Goal: Transaction & Acquisition: Book appointment/travel/reservation

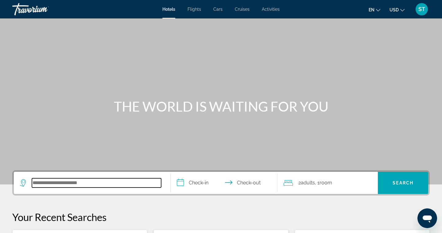
click at [47, 182] on input "Search hotel destination" at bounding box center [96, 182] width 129 height 9
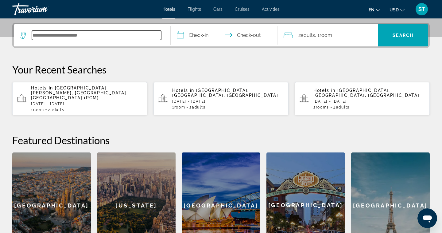
scroll to position [150, 0]
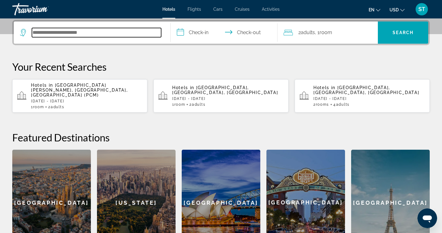
click at [144, 34] on input "Search hotel destination" at bounding box center [96, 32] width 129 height 9
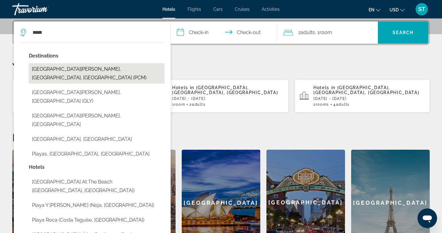
click at [110, 69] on button "[GEOGRAPHIC_DATA][PERSON_NAME], [GEOGRAPHIC_DATA], [GEOGRAPHIC_DATA] (PCM)" at bounding box center [97, 73] width 136 height 20
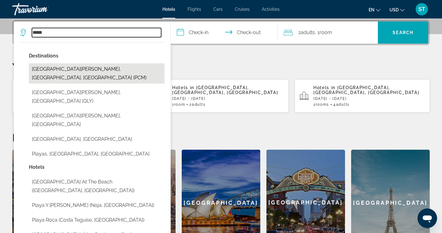
type input "**********"
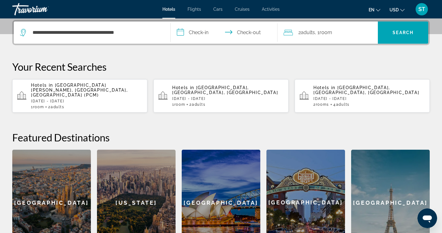
click at [182, 33] on input "**********" at bounding box center [225, 33] width 109 height 24
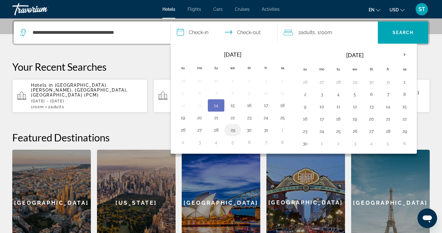
click at [233, 130] on button "29" at bounding box center [233, 130] width 10 height 9
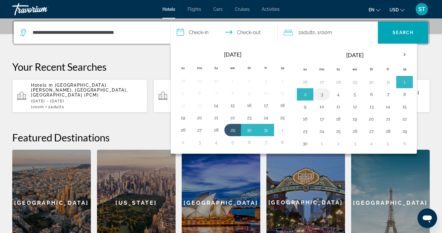
click at [324, 96] on button "3" at bounding box center [322, 94] width 10 height 9
type input "**********"
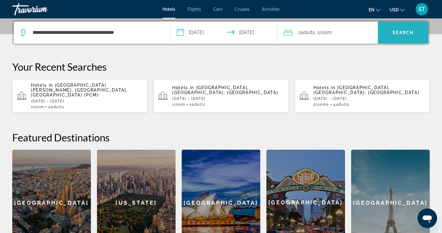
click at [404, 35] on span "Search" at bounding box center [403, 32] width 21 height 5
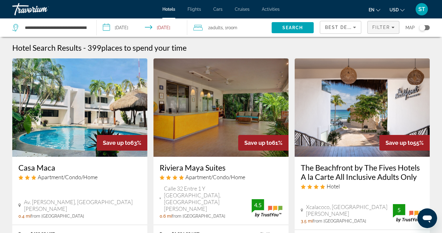
click at [382, 26] on span "Filter" at bounding box center [380, 27] width 17 height 5
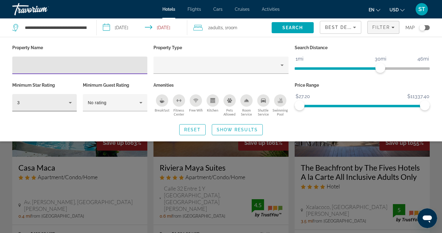
click at [72, 104] on icon "Hotel Filters" at bounding box center [70, 102] width 7 height 7
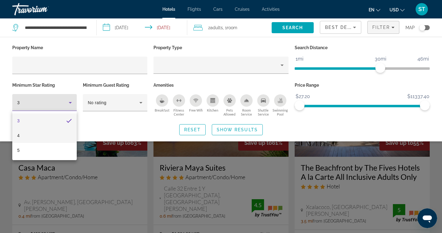
click at [58, 138] on mat-option "4" at bounding box center [44, 135] width 64 height 15
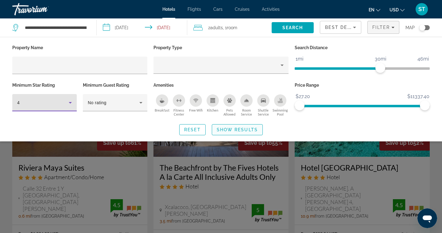
click at [235, 129] on span "Show Results" at bounding box center [237, 129] width 41 height 5
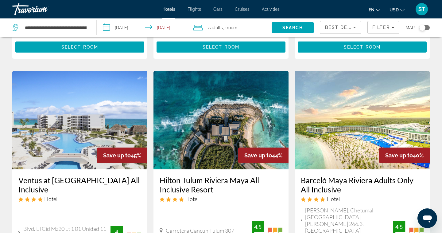
scroll to position [497, 0]
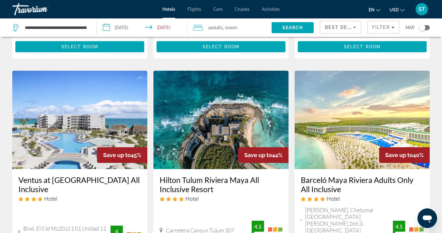
click at [251, 82] on img "Main content" at bounding box center [220, 120] width 135 height 98
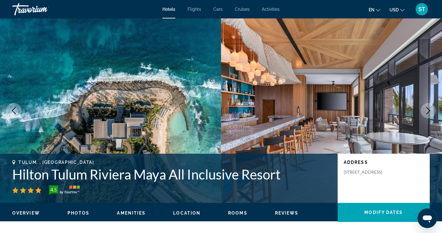
click at [428, 111] on icon "Next image" at bounding box center [427, 110] width 7 height 7
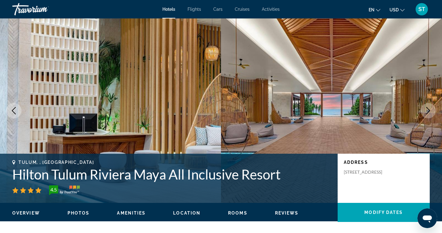
click at [428, 114] on button "Next image" at bounding box center [427, 110] width 15 height 15
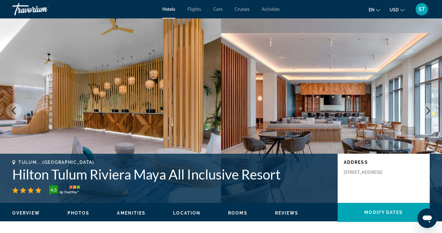
click at [428, 114] on button "Next image" at bounding box center [427, 110] width 15 height 15
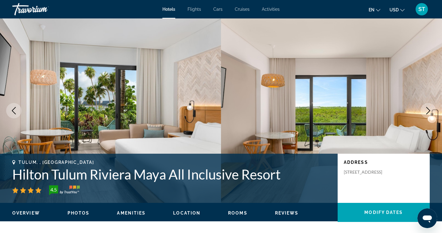
click at [428, 114] on button "Next image" at bounding box center [427, 110] width 15 height 15
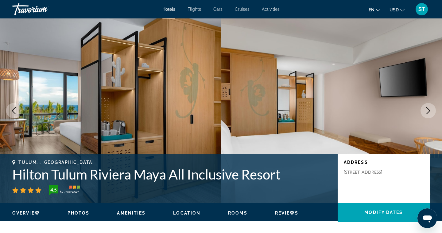
click at [428, 114] on button "Next image" at bounding box center [427, 110] width 15 height 15
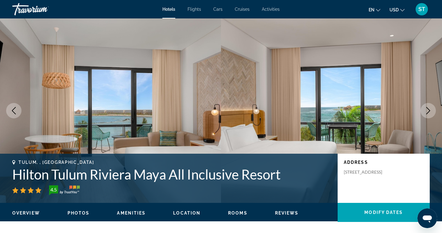
click at [428, 114] on button "Next image" at bounding box center [427, 110] width 15 height 15
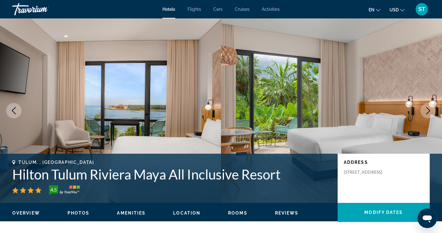
click at [428, 114] on button "Next image" at bounding box center [427, 110] width 15 height 15
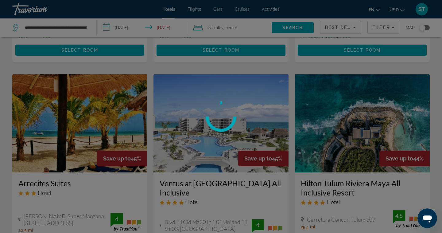
scroll to position [743, 0]
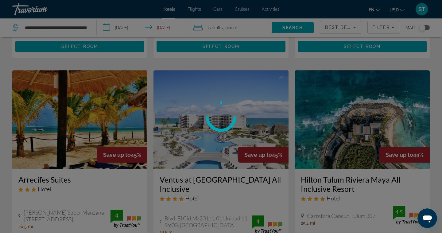
click at [211, 132] on div at bounding box center [221, 116] width 442 height 233
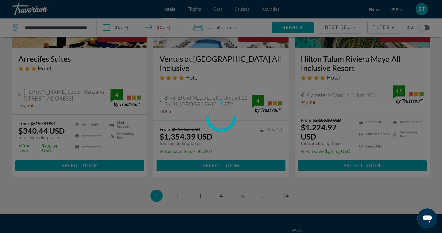
scroll to position [878, 0]
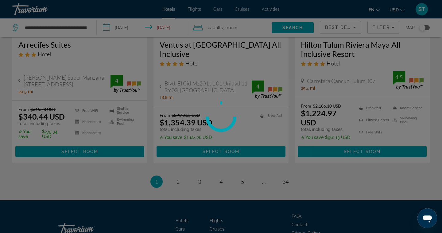
click at [177, 139] on div at bounding box center [221, 116] width 442 height 233
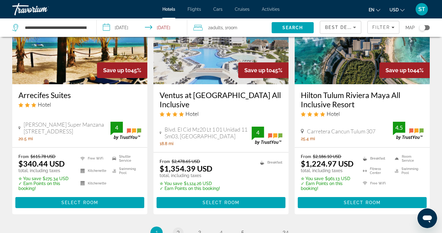
scroll to position [595, 0]
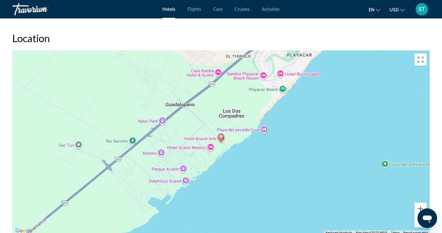
scroll to position [544, 0]
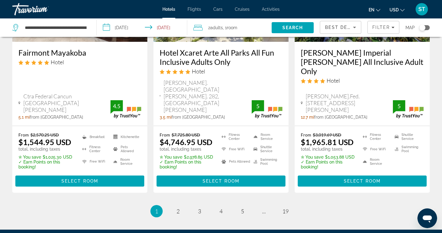
scroll to position [881, 0]
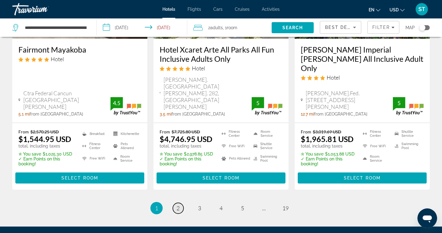
click at [179, 204] on span "2" at bounding box center [177, 207] width 3 height 7
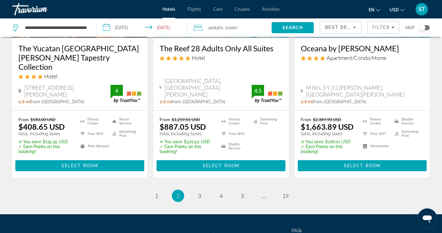
scroll to position [889, 0]
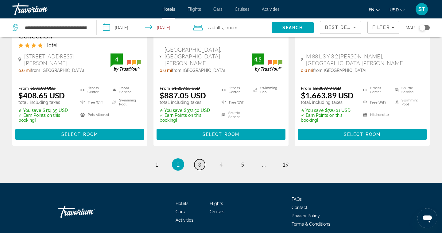
click at [201, 159] on link "page 3" at bounding box center [199, 164] width 11 height 11
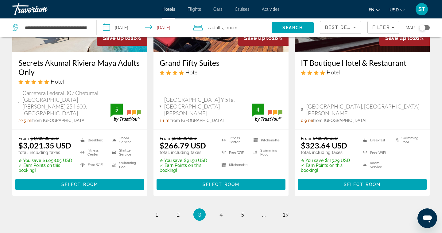
scroll to position [867, 0]
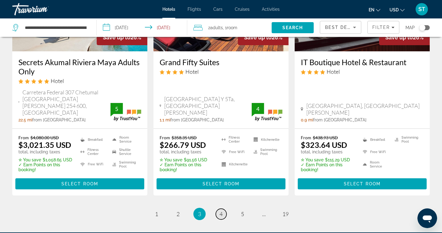
click at [220, 210] on span "4" at bounding box center [220, 213] width 3 height 7
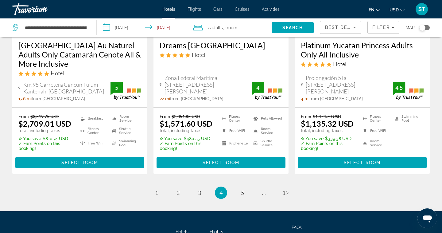
scroll to position [854, 0]
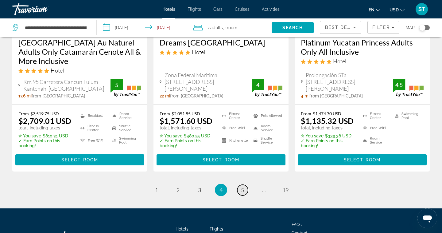
click at [241, 186] on span "5" at bounding box center [242, 189] width 3 height 7
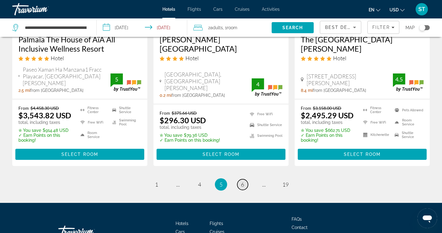
scroll to position [858, 0]
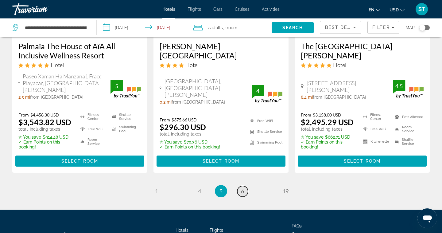
click at [242, 188] on span "6" at bounding box center [242, 191] width 3 height 7
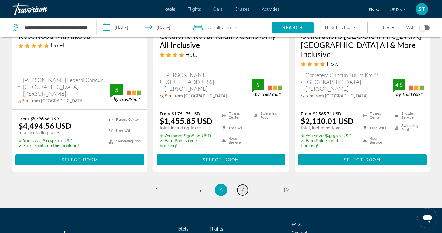
scroll to position [924, 0]
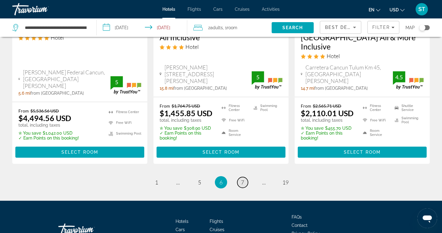
click at [243, 179] on span "7" at bounding box center [242, 182] width 3 height 7
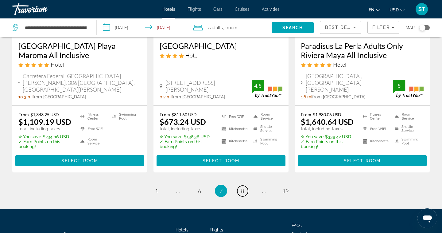
scroll to position [889, 0]
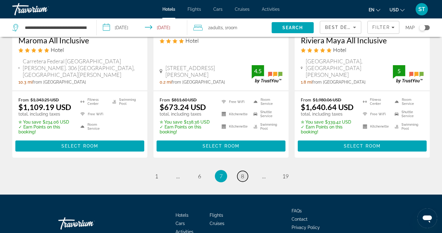
click at [242, 172] on span "8" at bounding box center [242, 175] width 3 height 7
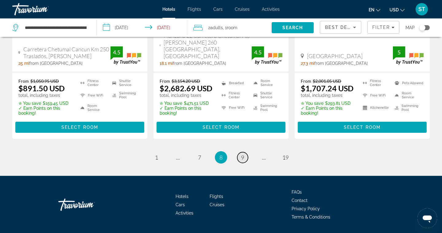
scroll to position [905, 0]
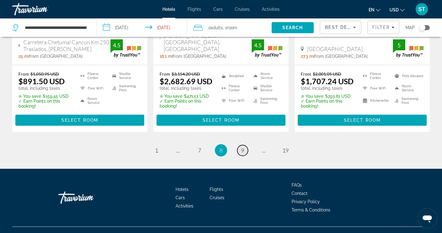
click at [243, 145] on link "page 9" at bounding box center [242, 150] width 11 height 11
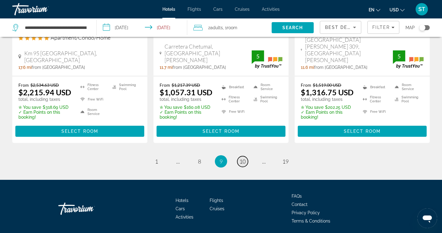
scroll to position [899, 0]
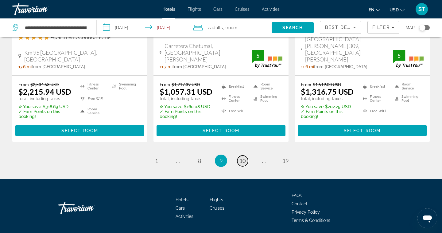
click at [243, 157] on span "10" at bounding box center [242, 160] width 6 height 7
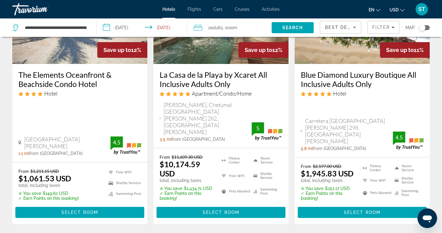
scroll to position [868, 0]
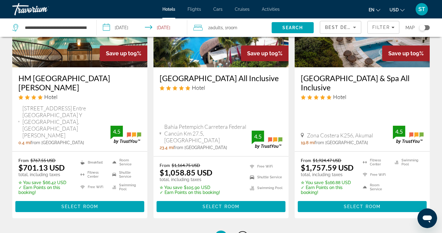
scroll to position [869, 0]
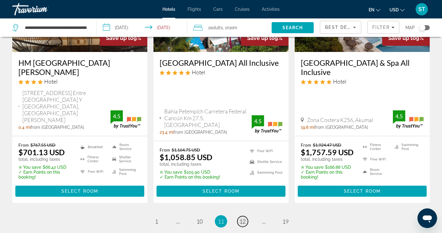
click at [245, 218] on span "12" at bounding box center [242, 221] width 6 height 7
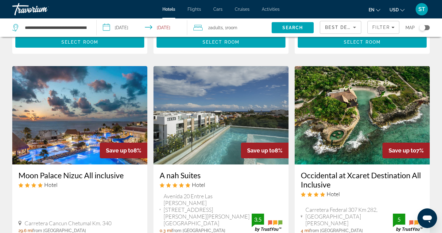
scroll to position [723, 0]
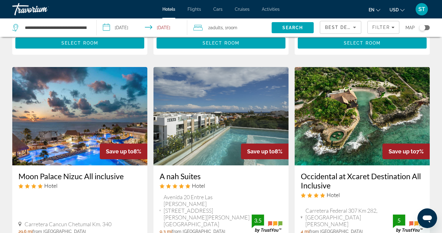
click at [327, 99] on img "Main content" at bounding box center [362, 116] width 135 height 98
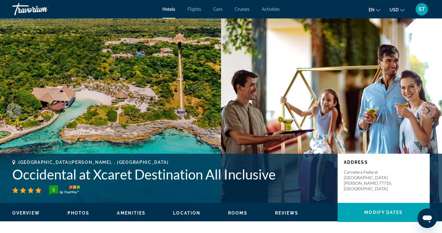
click at [430, 111] on icon "Next image" at bounding box center [427, 110] width 7 height 7
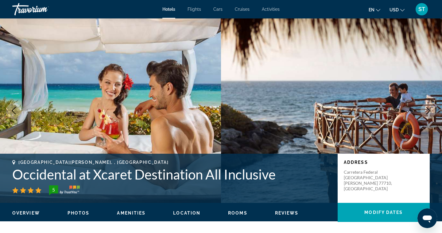
click at [430, 111] on icon "Next image" at bounding box center [427, 110] width 7 height 7
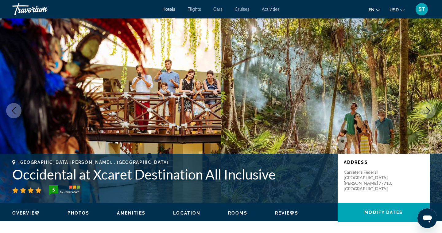
click at [430, 111] on icon "Next image" at bounding box center [427, 110] width 7 height 7
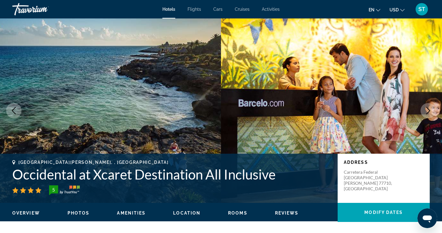
click at [430, 111] on icon "Next image" at bounding box center [427, 110] width 7 height 7
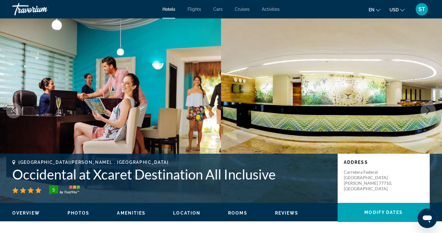
click at [430, 111] on icon "Next image" at bounding box center [427, 110] width 7 height 7
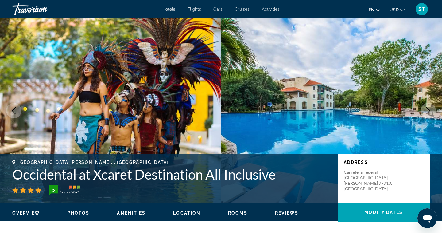
click at [430, 111] on icon "Next image" at bounding box center [427, 110] width 7 height 7
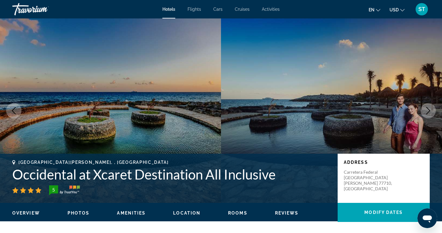
click at [430, 111] on icon "Next image" at bounding box center [427, 110] width 7 height 7
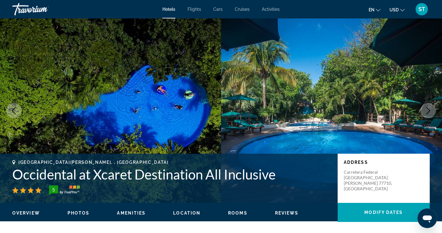
click at [430, 111] on icon "Next image" at bounding box center [427, 110] width 7 height 7
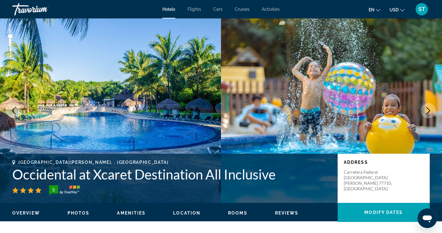
click at [430, 111] on icon "Next image" at bounding box center [427, 110] width 7 height 7
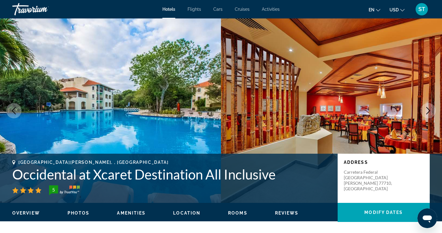
click at [430, 111] on icon "Next image" at bounding box center [427, 110] width 7 height 7
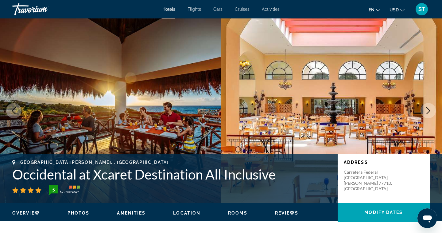
click at [430, 111] on icon "Next image" at bounding box center [427, 110] width 7 height 7
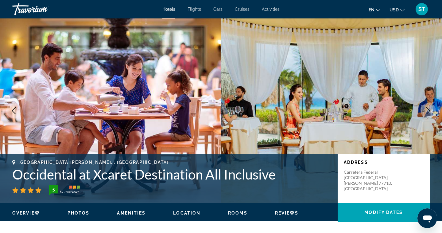
click at [430, 111] on icon "Next image" at bounding box center [427, 110] width 7 height 7
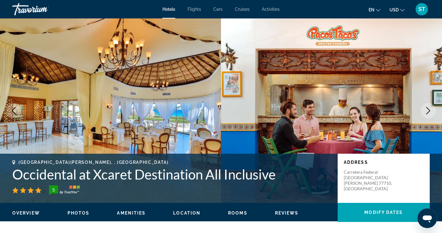
click at [430, 111] on icon "Next image" at bounding box center [427, 110] width 7 height 7
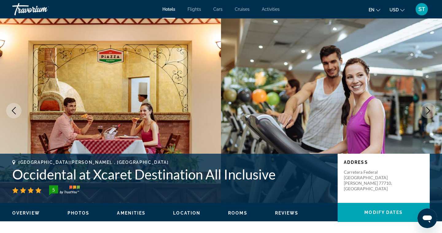
click at [430, 111] on icon "Next image" at bounding box center [427, 110] width 7 height 7
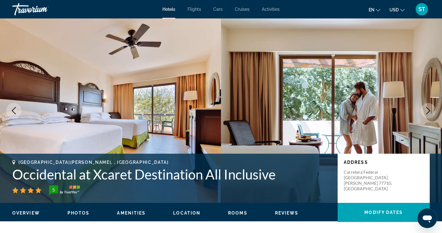
click at [430, 111] on icon "Next image" at bounding box center [427, 110] width 7 height 7
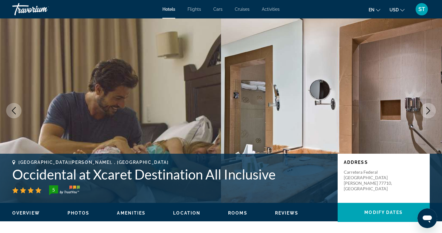
click at [430, 111] on icon "Next image" at bounding box center [427, 110] width 7 height 7
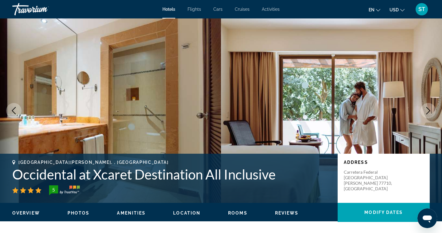
click at [430, 111] on icon "Next image" at bounding box center [427, 110] width 7 height 7
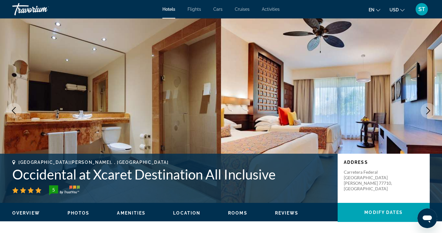
click at [430, 111] on icon "Next image" at bounding box center [427, 110] width 7 height 7
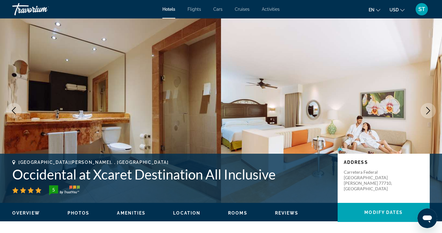
click at [430, 111] on icon "Next image" at bounding box center [427, 110] width 7 height 7
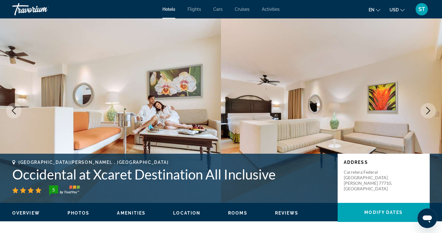
click at [430, 111] on icon "Next image" at bounding box center [427, 110] width 7 height 7
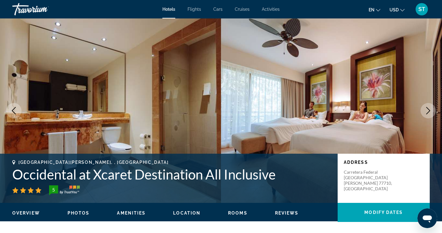
click at [430, 111] on icon "Next image" at bounding box center [427, 110] width 7 height 7
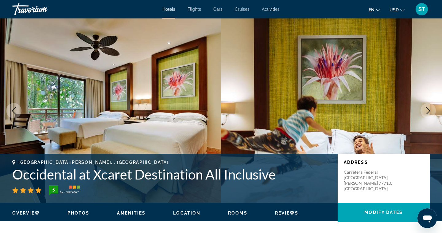
click at [430, 111] on icon "Next image" at bounding box center [427, 110] width 7 height 7
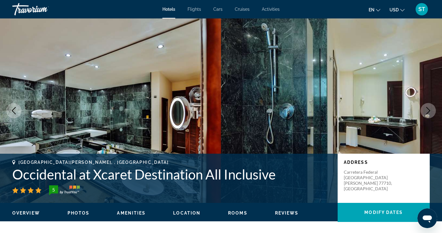
click at [430, 111] on icon "Next image" at bounding box center [427, 110] width 7 height 7
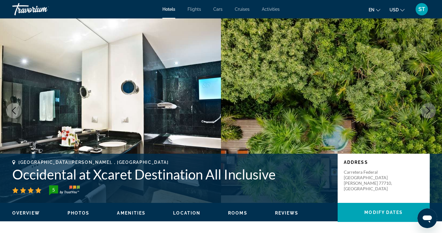
click at [430, 111] on icon "Next image" at bounding box center [427, 110] width 7 height 7
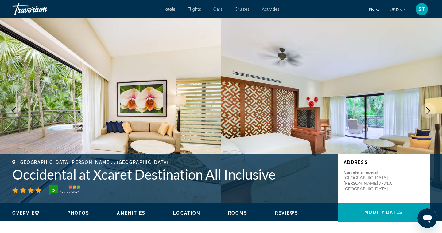
click at [430, 111] on icon "Next image" at bounding box center [427, 110] width 7 height 7
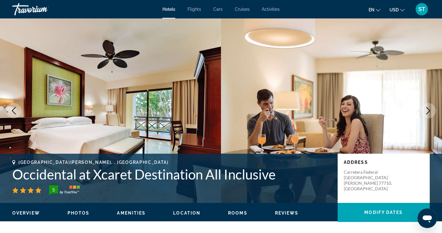
click at [430, 111] on icon "Next image" at bounding box center [427, 110] width 7 height 7
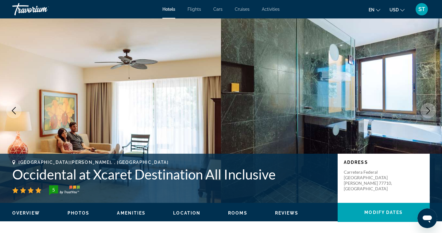
click at [430, 111] on icon "Next image" at bounding box center [427, 110] width 7 height 7
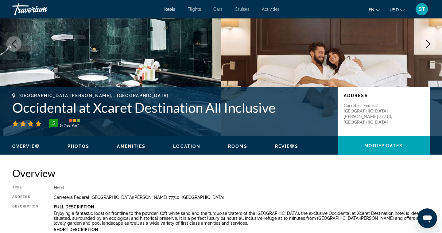
scroll to position [66, 0]
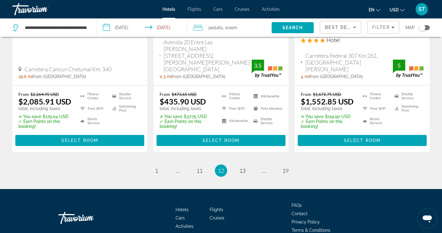
scroll to position [878, 0]
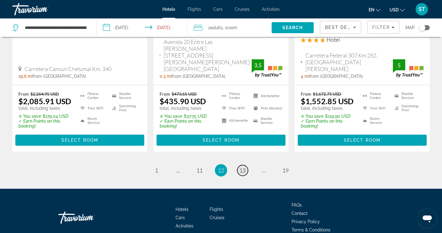
click at [242, 167] on span "13" at bounding box center [242, 170] width 6 height 7
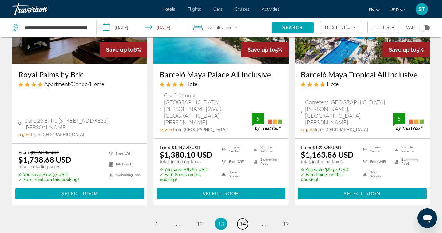
scroll to position [814, 0]
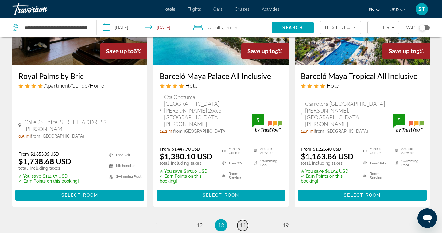
click at [241, 220] on link "page 14" at bounding box center [242, 225] width 11 height 11
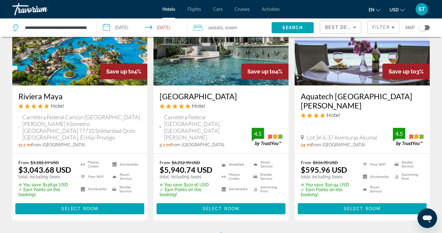
scroll to position [835, 0]
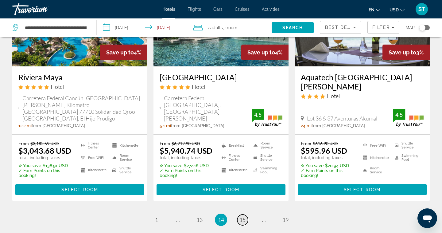
click at [242, 216] on span "15" at bounding box center [242, 219] width 6 height 7
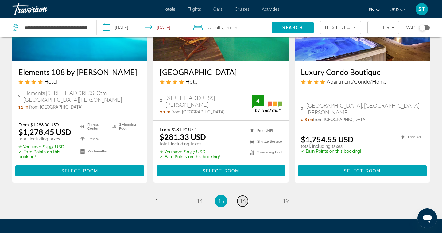
scroll to position [842, 0]
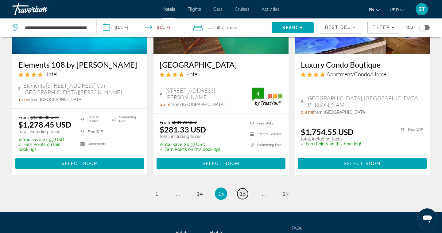
click at [242, 188] on link "page 16" at bounding box center [242, 193] width 11 height 11
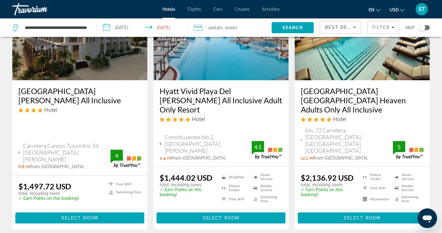
scroll to position [820, 0]
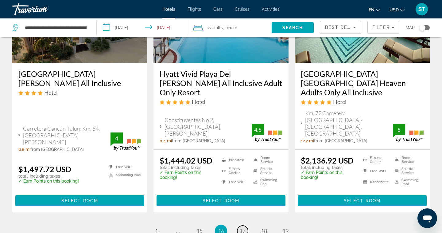
click at [243, 227] on span "17" at bounding box center [242, 230] width 6 height 7
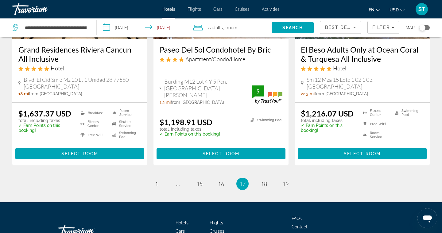
scroll to position [889, 0]
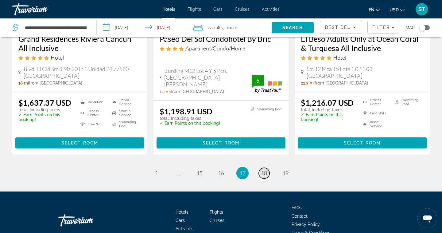
click at [265, 169] on span "18" at bounding box center [264, 172] width 6 height 7
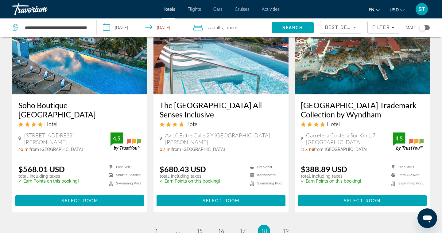
scroll to position [802, 0]
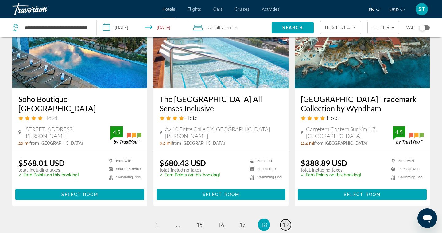
click at [284, 221] on span "19" at bounding box center [285, 224] width 6 height 7
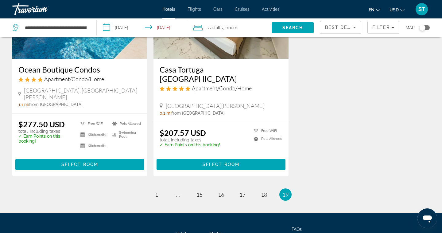
scroll to position [329, 0]
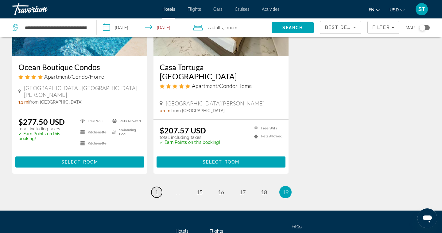
click at [157, 193] on span "1" at bounding box center [156, 191] width 3 height 7
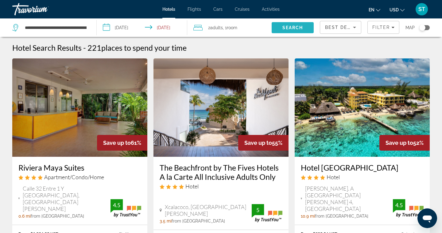
click at [282, 28] on span "Search" at bounding box center [292, 27] width 21 height 5
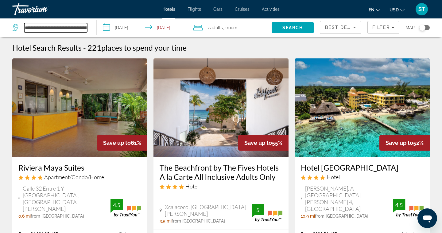
click at [79, 28] on input "**********" at bounding box center [55, 27] width 63 height 9
click at [90, 27] on app-destination-search "**********" at bounding box center [48, 27] width 97 height 18
click at [38, 27] on input "**********" at bounding box center [55, 27] width 63 height 9
click at [27, 29] on input "**********" at bounding box center [55, 27] width 63 height 9
click at [72, 29] on input "**********" at bounding box center [55, 27] width 63 height 9
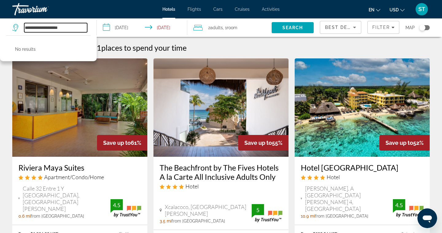
drag, startPoint x: 73, startPoint y: 28, endPoint x: 0, endPoint y: 37, distance: 73.4
click at [12, 37] on div "**********" at bounding box center [51, 27] width 78 height 18
type input "*"
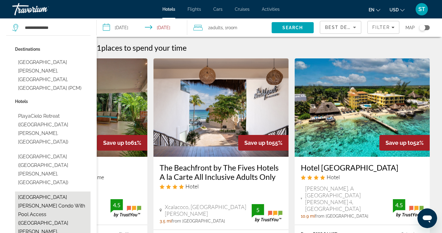
click at [45, 191] on button "[GEOGRAPHIC_DATA][PERSON_NAME] Condo with Pool Access ([GEOGRAPHIC_DATA][PERSON…" at bounding box center [53, 218] width 76 height 55
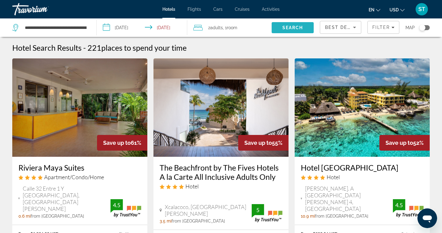
click at [294, 28] on span "Search" at bounding box center [292, 27] width 21 height 5
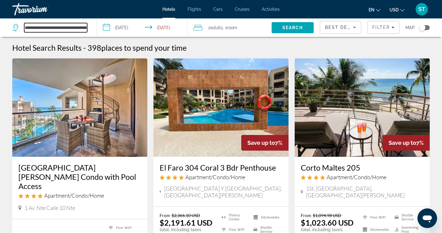
click at [82, 30] on input "**********" at bounding box center [55, 27] width 63 height 9
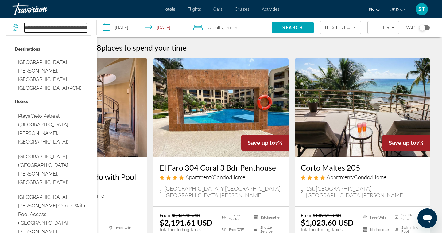
scroll to position [0, 34]
drag, startPoint x: 25, startPoint y: 28, endPoint x: 152, endPoint y: 23, distance: 127.5
click at [152, 23] on div "**********" at bounding box center [221, 27] width 442 height 18
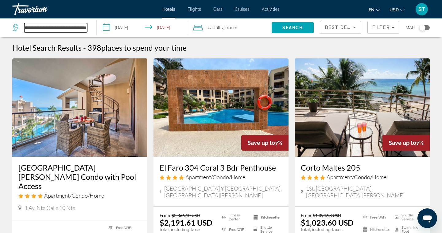
click at [82, 29] on input "**********" at bounding box center [55, 27] width 63 height 9
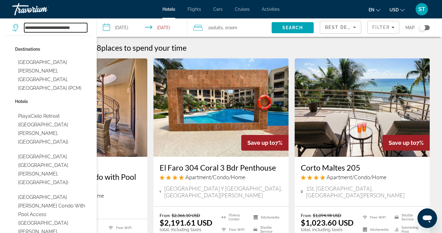
scroll to position [0, 0]
click at [60, 25] on input "**" at bounding box center [55, 27] width 63 height 9
type input "*"
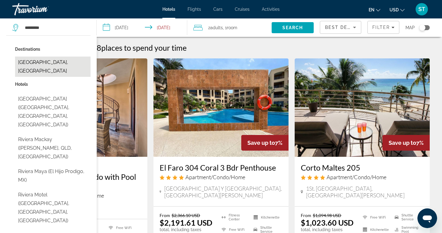
click at [48, 64] on button "[GEOGRAPHIC_DATA], [GEOGRAPHIC_DATA]" at bounding box center [53, 66] width 76 height 20
type input "**********"
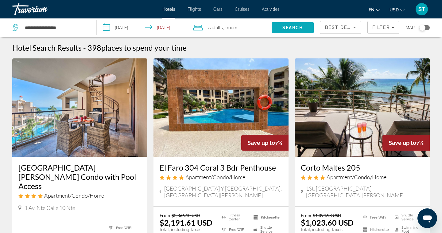
click at [286, 29] on span "Search" at bounding box center [292, 27] width 21 height 5
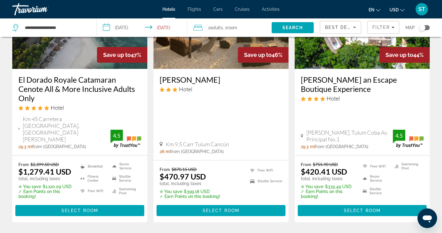
scroll to position [877, 0]
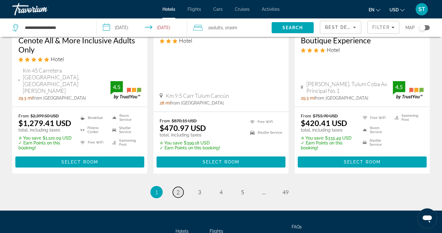
click at [179, 188] on span "2" at bounding box center [177, 191] width 3 height 7
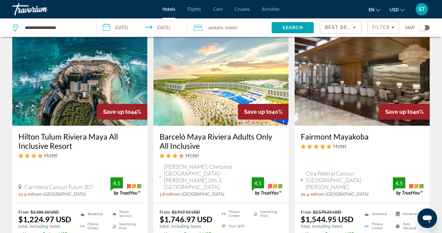
scroll to position [35, 0]
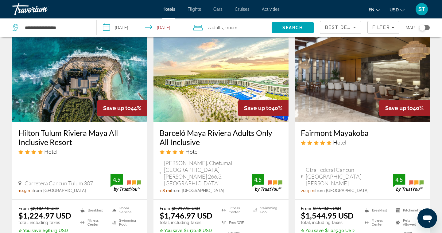
click at [325, 80] on img "Main content" at bounding box center [362, 73] width 135 height 98
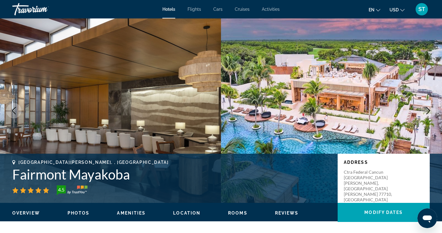
click at [429, 110] on icon "Next image" at bounding box center [427, 110] width 7 height 7
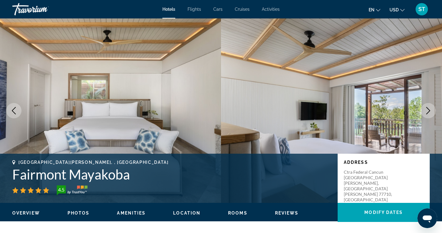
click at [429, 110] on icon "Next image" at bounding box center [427, 110] width 7 height 7
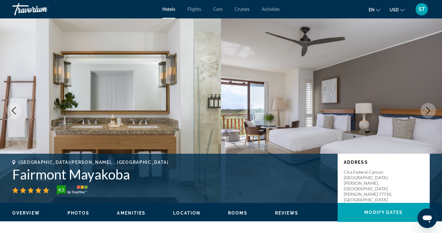
click at [429, 110] on icon "Next image" at bounding box center [427, 110] width 7 height 7
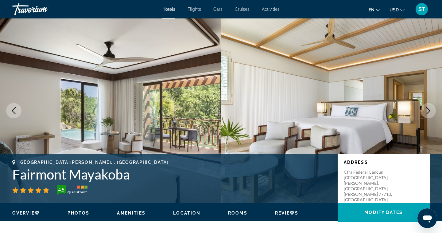
click at [429, 110] on icon "Next image" at bounding box center [427, 110] width 7 height 7
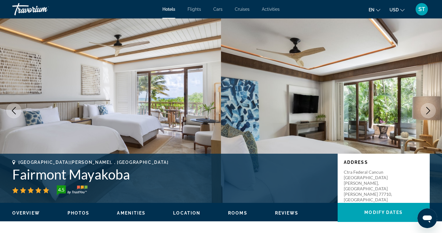
click at [429, 110] on icon "Next image" at bounding box center [427, 110] width 7 height 7
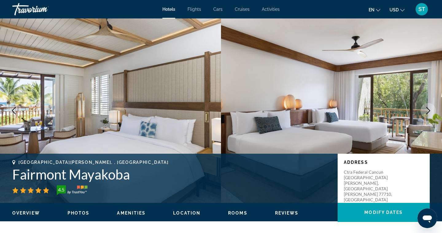
click at [429, 110] on icon "Next image" at bounding box center [427, 110] width 7 height 7
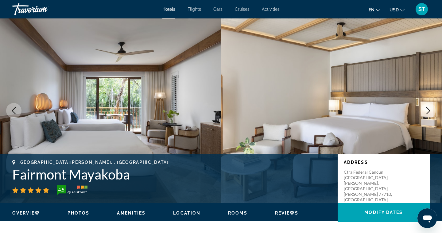
click at [429, 110] on icon "Next image" at bounding box center [427, 110] width 7 height 7
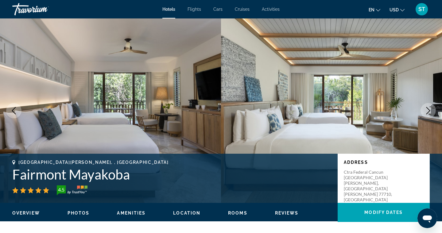
click at [429, 110] on icon "Next image" at bounding box center [427, 110] width 7 height 7
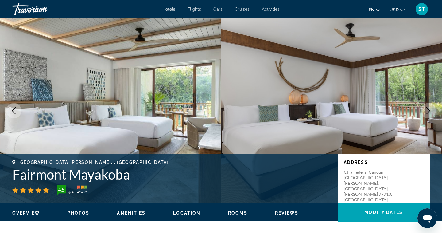
click at [429, 110] on icon "Next image" at bounding box center [427, 110] width 7 height 7
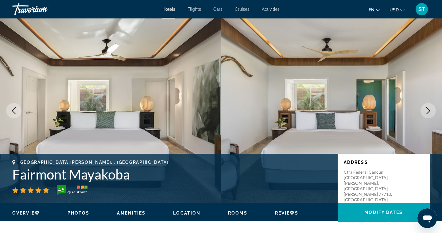
click at [429, 110] on icon "Next image" at bounding box center [427, 110] width 7 height 7
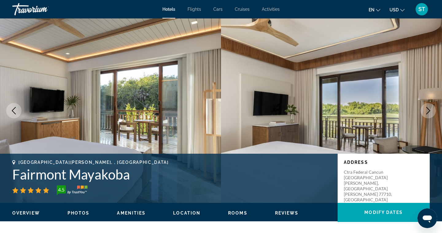
click at [429, 110] on icon "Next image" at bounding box center [427, 110] width 7 height 7
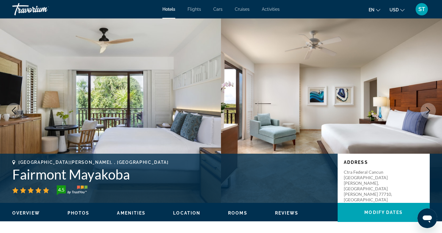
click at [429, 110] on icon "Next image" at bounding box center [427, 110] width 7 height 7
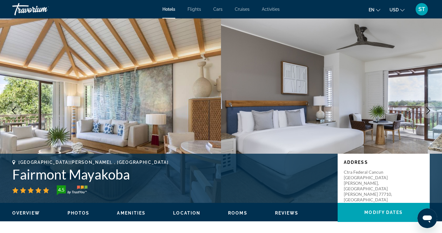
click at [429, 110] on icon "Next image" at bounding box center [427, 110] width 7 height 7
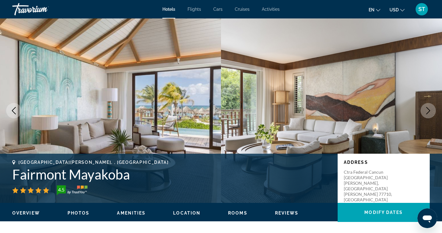
click at [429, 110] on icon "Next image" at bounding box center [427, 110] width 7 height 7
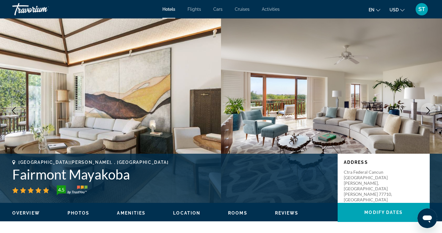
click at [429, 110] on icon "Next image" at bounding box center [427, 110] width 7 height 7
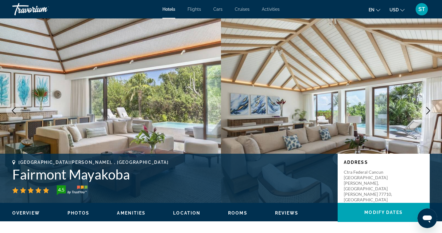
click at [429, 110] on icon "Next image" at bounding box center [427, 110] width 7 height 7
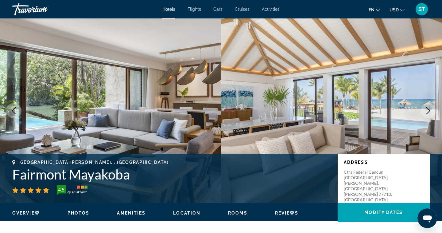
click at [429, 110] on icon "Next image" at bounding box center [427, 110] width 7 height 7
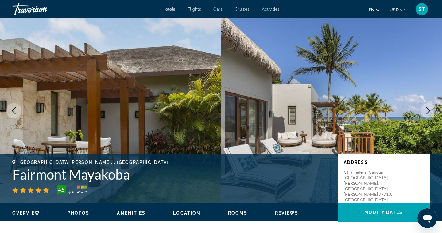
click at [429, 110] on icon "Next image" at bounding box center [427, 110] width 7 height 7
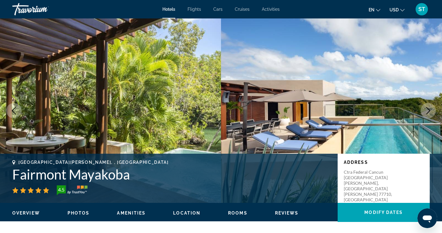
click at [429, 110] on icon "Next image" at bounding box center [427, 110] width 7 height 7
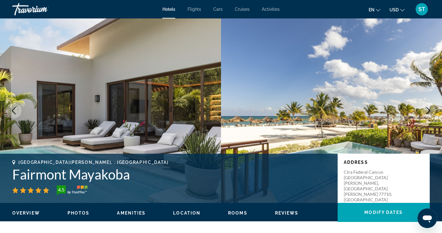
click at [429, 110] on icon "Next image" at bounding box center [427, 110] width 7 height 7
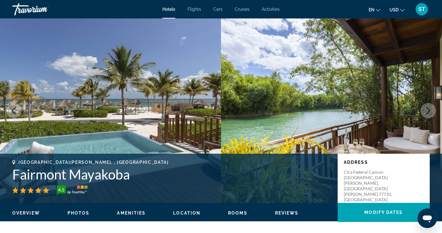
click at [429, 110] on icon "Next image" at bounding box center [427, 110] width 7 height 7
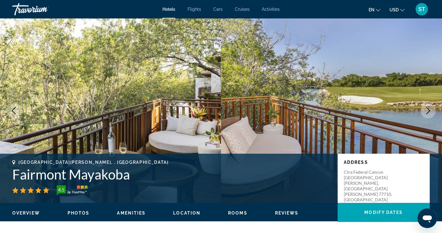
click at [429, 110] on icon "Next image" at bounding box center [427, 110] width 7 height 7
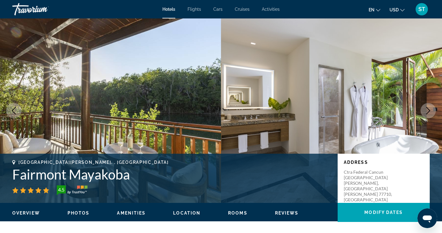
click at [429, 110] on icon "Next image" at bounding box center [427, 110] width 7 height 7
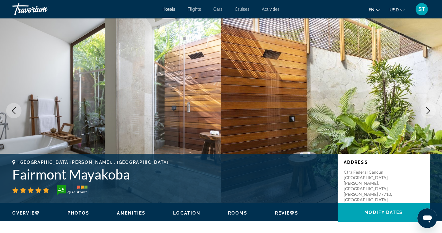
click at [429, 110] on icon "Next image" at bounding box center [427, 110] width 7 height 7
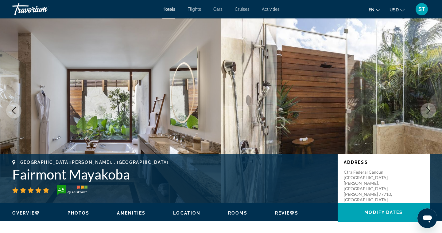
click at [429, 110] on icon "Next image" at bounding box center [427, 110] width 7 height 7
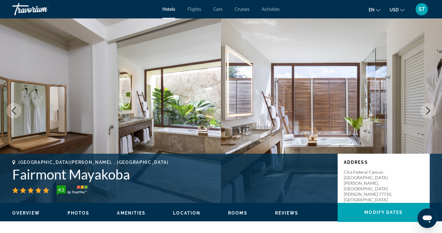
click at [429, 110] on icon "Next image" at bounding box center [427, 110] width 7 height 7
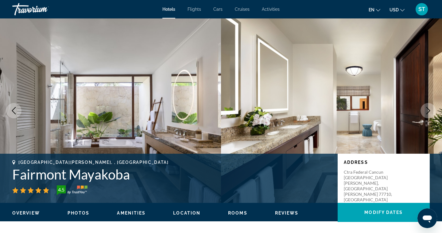
click at [429, 110] on icon "Next image" at bounding box center [427, 110] width 7 height 7
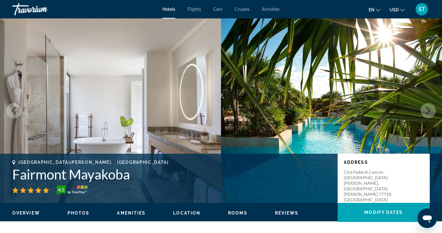
click at [429, 110] on icon "Next image" at bounding box center [427, 110] width 7 height 7
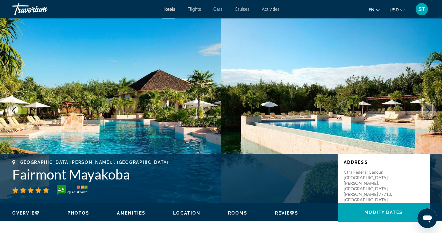
click at [429, 110] on icon "Next image" at bounding box center [427, 110] width 7 height 7
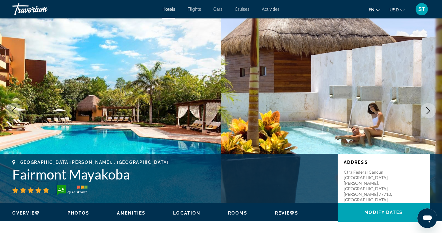
click at [429, 110] on icon "Next image" at bounding box center [427, 110] width 7 height 7
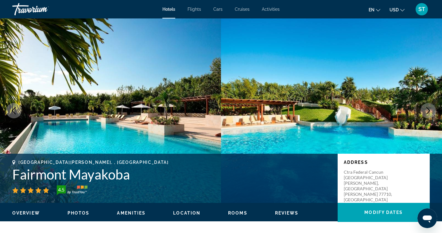
click at [429, 110] on icon "Next image" at bounding box center [427, 110] width 7 height 7
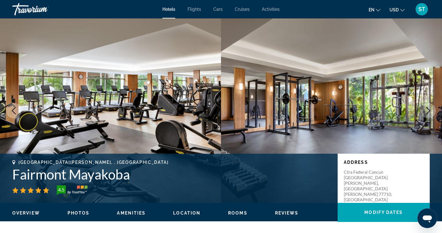
click at [429, 110] on icon "Next image" at bounding box center [427, 110] width 7 height 7
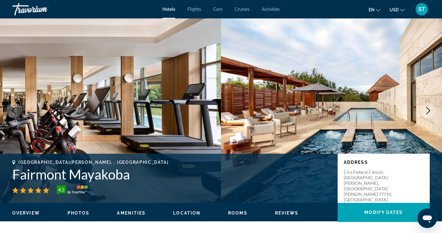
click at [429, 110] on icon "Next image" at bounding box center [427, 110] width 7 height 7
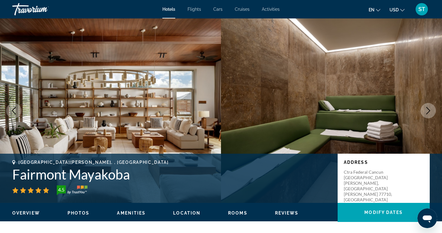
click at [429, 110] on icon "Next image" at bounding box center [427, 110] width 7 height 7
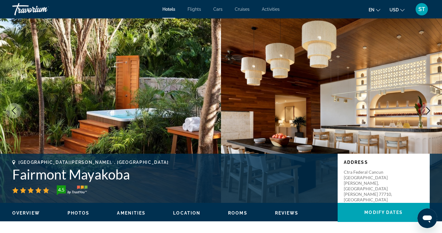
click at [429, 110] on icon "Next image" at bounding box center [427, 110] width 7 height 7
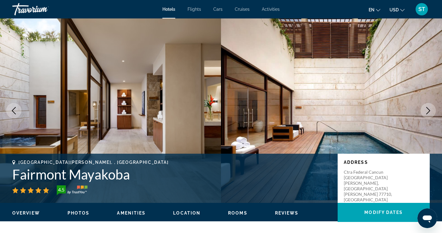
click at [429, 110] on icon "Next image" at bounding box center [427, 110] width 7 height 7
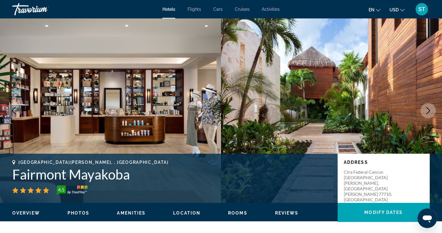
click at [429, 110] on icon "Next image" at bounding box center [427, 110] width 7 height 7
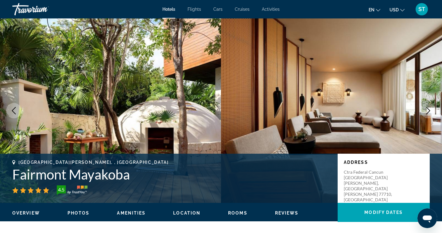
click at [429, 110] on icon "Next image" at bounding box center [427, 110] width 7 height 7
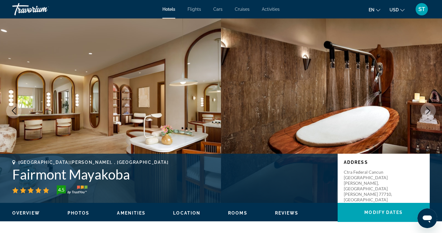
click at [429, 110] on icon "Next image" at bounding box center [427, 110] width 7 height 7
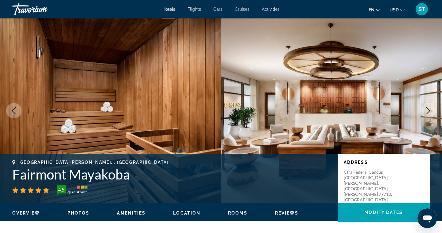
click at [429, 110] on icon "Next image" at bounding box center [427, 110] width 7 height 7
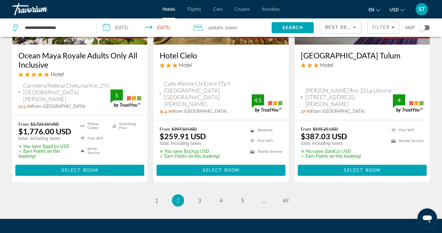
scroll to position [880, 0]
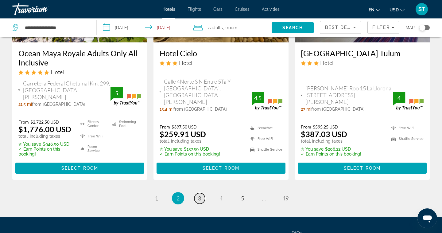
click at [200, 195] on span "3" at bounding box center [199, 198] width 3 height 7
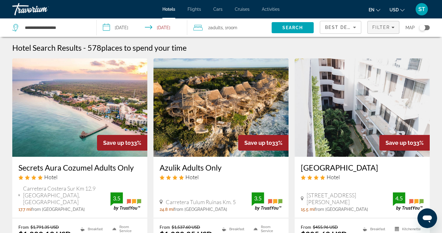
click at [387, 32] on span "Filters" at bounding box center [383, 27] width 31 height 15
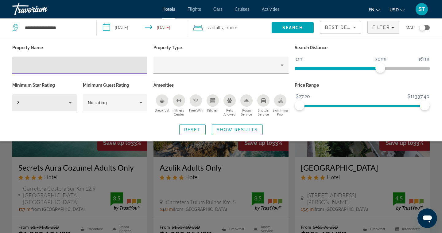
click at [72, 101] on icon "Hotel Filters" at bounding box center [70, 102] width 7 height 7
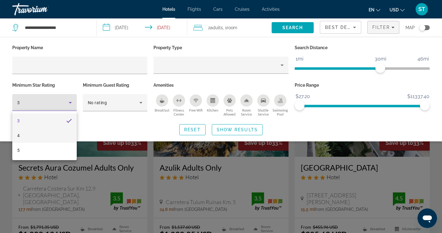
click at [52, 134] on mat-option "4" at bounding box center [44, 135] width 64 height 15
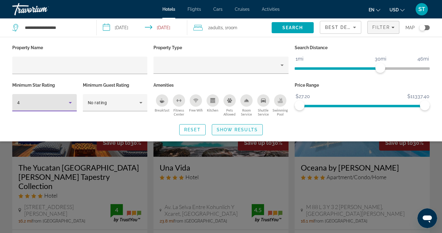
click at [230, 129] on span "Show Results" at bounding box center [237, 129] width 41 height 5
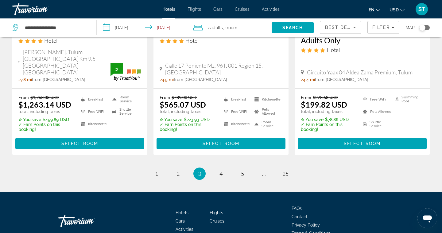
scroll to position [877, 0]
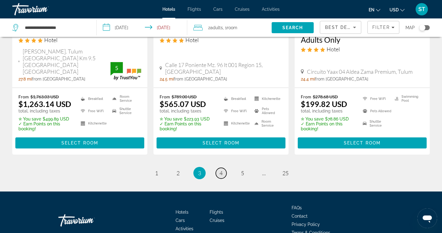
click at [225, 168] on link "page 4" at bounding box center [221, 173] width 11 height 11
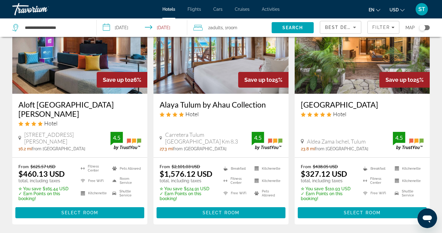
scroll to position [811, 0]
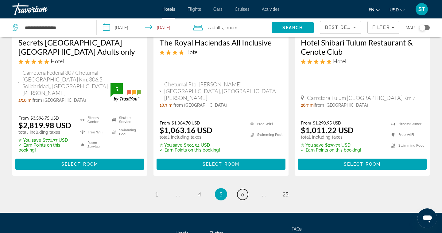
scroll to position [860, 0]
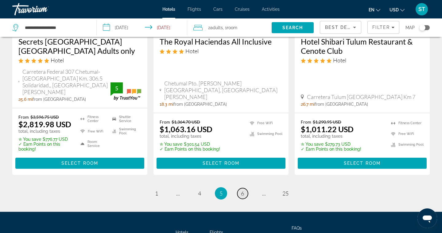
click at [242, 190] on span "6" at bounding box center [242, 193] width 3 height 7
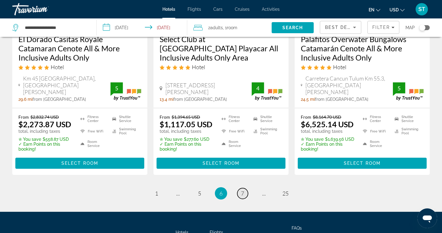
scroll to position [875, 0]
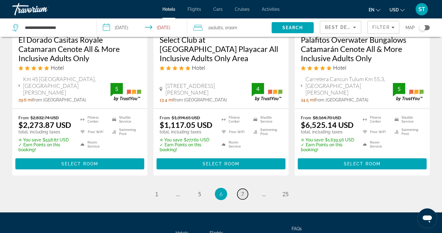
click at [243, 190] on span "7" at bounding box center [242, 193] width 3 height 7
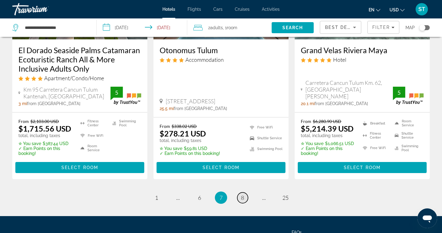
scroll to position [876, 0]
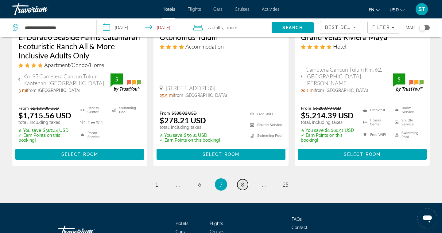
click at [243, 181] on span "8" at bounding box center [242, 184] width 3 height 7
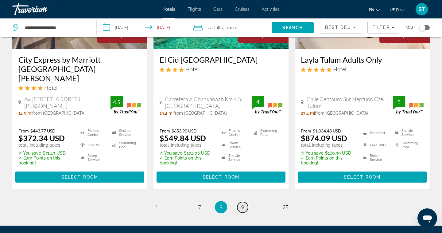
scroll to position [857, 0]
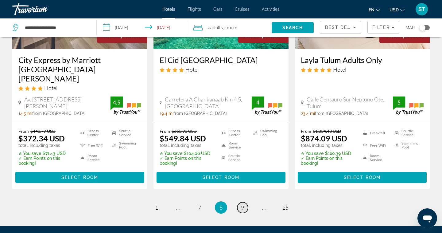
click at [242, 204] on span "9" at bounding box center [242, 207] width 3 height 7
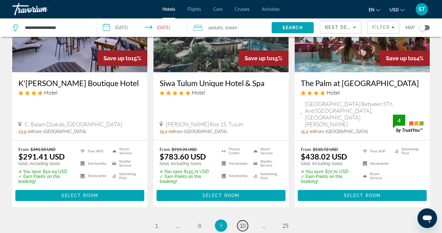
scroll to position [808, 0]
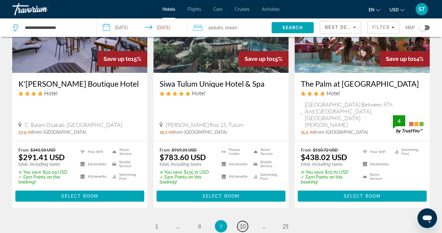
click at [243, 223] on span "10" at bounding box center [242, 226] width 6 height 7
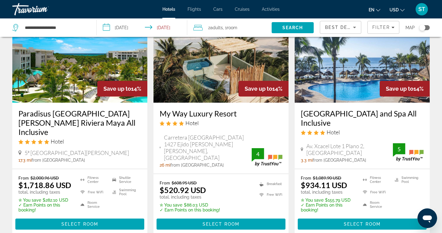
scroll to position [64, 0]
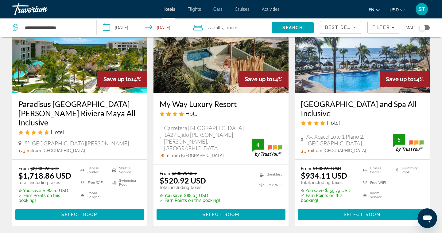
click at [240, 131] on div "My Way Luxury Resort Hotel Carretera [GEOGRAPHIC_DATA] 1427 [GEOGRAPHIC_DATA][P…" at bounding box center [220, 128] width 135 height 71
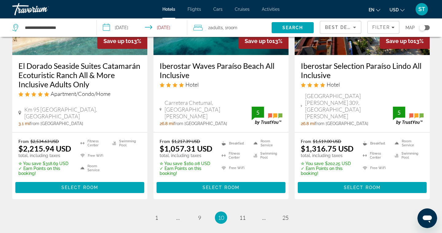
scroll to position [846, 0]
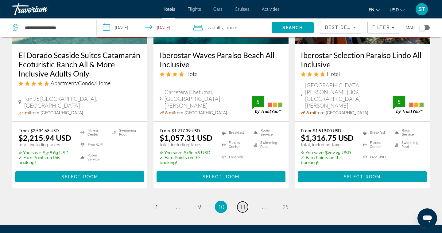
click at [242, 203] on span "11" at bounding box center [242, 206] width 6 height 7
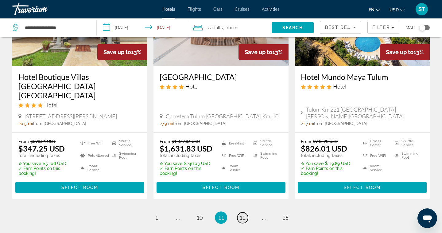
scroll to position [873, 0]
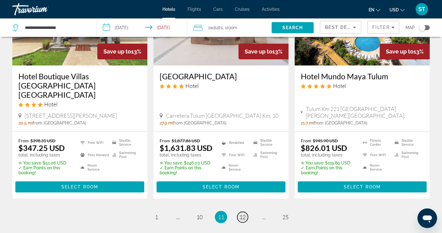
click at [242, 213] on span "12" at bounding box center [242, 216] width 6 height 7
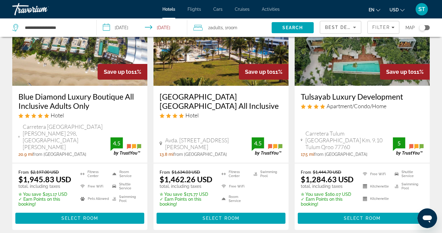
scroll to position [831, 0]
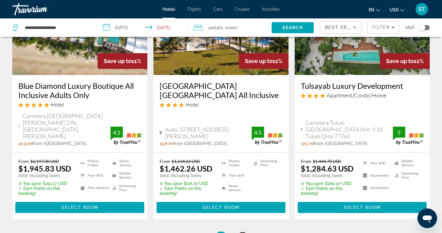
click at [242, 232] on link "page 13" at bounding box center [242, 237] width 11 height 11
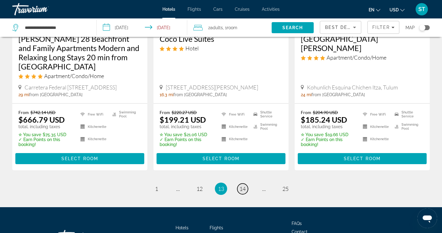
scroll to position [863, 0]
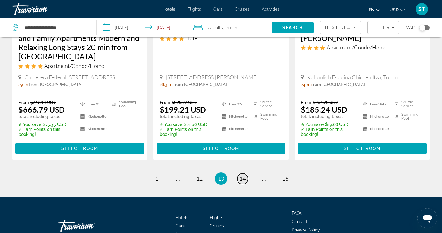
click at [241, 175] on span "14" at bounding box center [242, 178] width 6 height 7
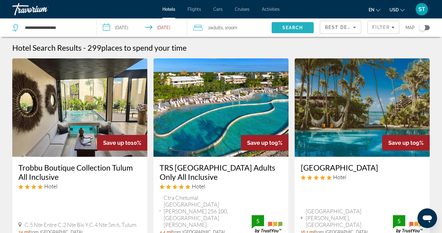
click at [302, 30] on span "Search" at bounding box center [293, 27] width 42 height 15
click at [287, 29] on span "Search" at bounding box center [292, 27] width 21 height 5
click at [285, 29] on span "Search" at bounding box center [292, 27] width 21 height 5
click at [391, 32] on span "Filters" at bounding box center [383, 27] width 31 height 15
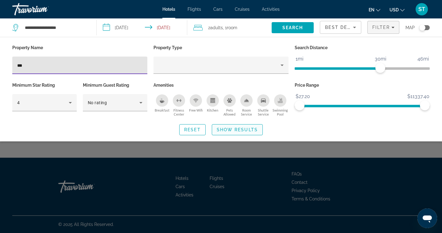
type input "***"
click at [230, 130] on span "Show Results" at bounding box center [237, 129] width 41 height 5
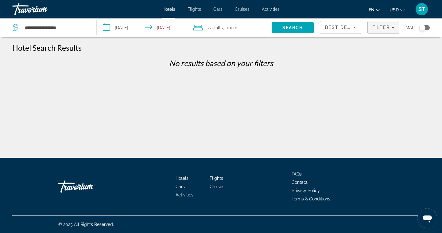
click at [389, 31] on span "Filters" at bounding box center [383, 27] width 31 height 15
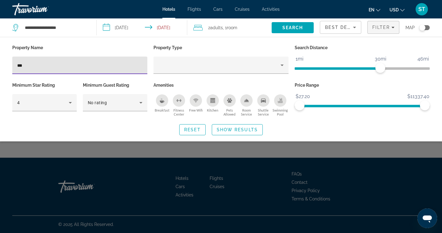
click at [78, 64] on input "***" at bounding box center [79, 65] width 125 height 7
type input "*"
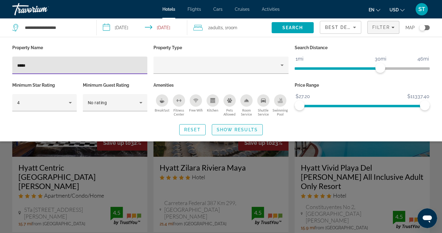
type input "*****"
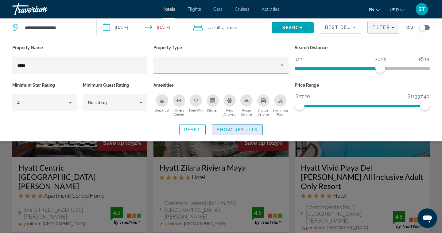
click at [224, 132] on span "Search widget" at bounding box center [237, 129] width 50 height 15
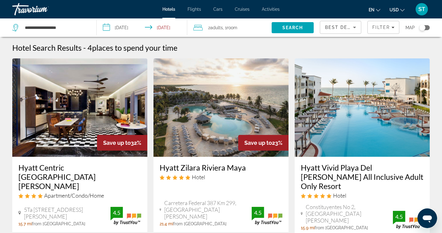
click at [77, 34] on div "**********" at bounding box center [51, 27] width 78 height 18
click at [73, 27] on input "**********" at bounding box center [55, 27] width 63 height 9
drag, startPoint x: 73, startPoint y: 27, endPoint x: 1, endPoint y: 32, distance: 72.6
click at [1, 32] on app-destination-search "**********" at bounding box center [48, 27] width 97 height 18
type input "*"
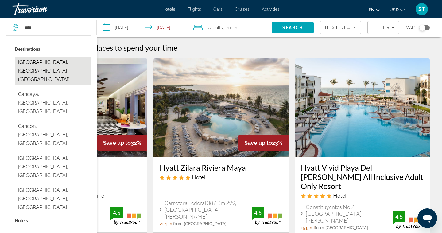
click at [37, 67] on button "[GEOGRAPHIC_DATA], [GEOGRAPHIC_DATA] ([GEOGRAPHIC_DATA])" at bounding box center [53, 70] width 76 height 29
type input "**********"
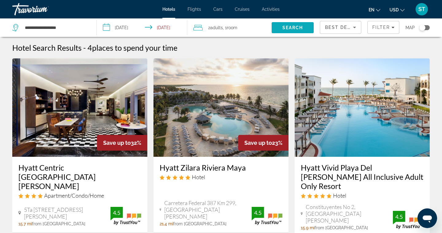
click at [281, 24] on span "Search" at bounding box center [293, 27] width 42 height 15
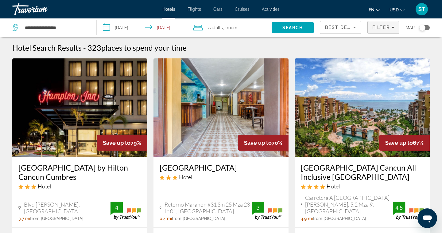
click at [381, 29] on span "Filter" at bounding box center [380, 27] width 17 height 5
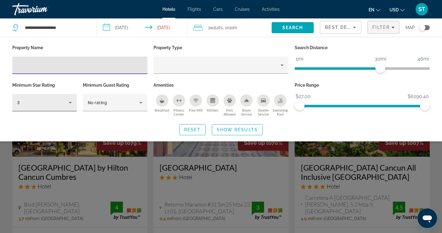
click at [68, 107] on div "3" at bounding box center [44, 102] width 55 height 17
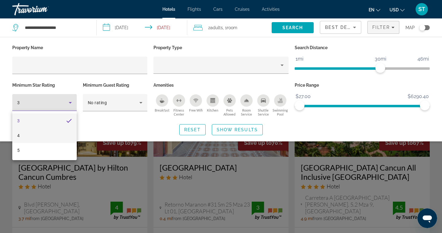
click at [52, 135] on mat-option "4" at bounding box center [44, 135] width 64 height 15
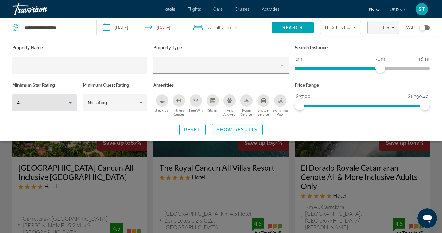
click at [223, 131] on span "Show Results" at bounding box center [237, 129] width 41 height 5
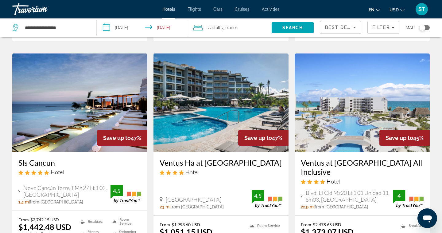
scroll to position [268, 0]
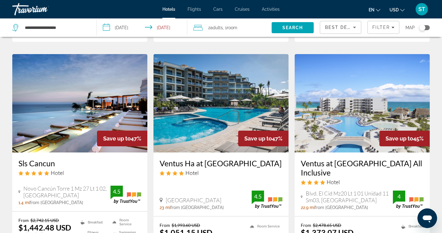
click at [91, 99] on img "Main content" at bounding box center [79, 103] width 135 height 98
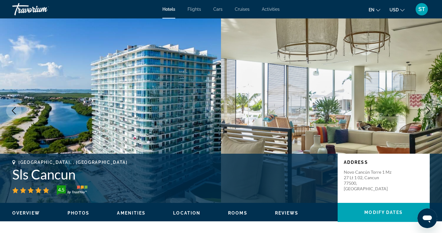
click at [12, 111] on icon "Previous image" at bounding box center [13, 110] width 7 height 7
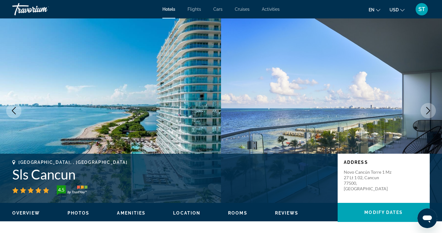
click at [12, 111] on icon "Previous image" at bounding box center [13, 110] width 7 height 7
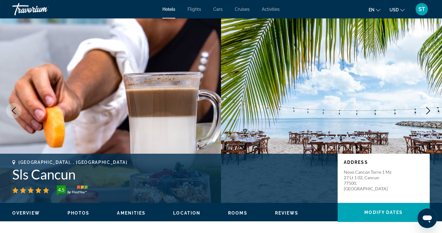
click at [12, 111] on icon "Previous image" at bounding box center [13, 110] width 7 height 7
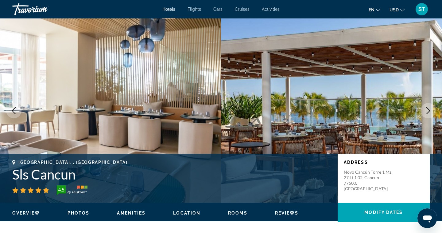
click at [12, 111] on icon "Previous image" at bounding box center [13, 110] width 7 height 7
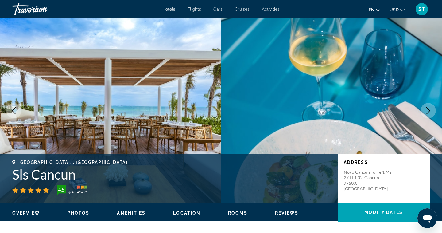
click at [12, 111] on icon "Previous image" at bounding box center [13, 110] width 7 height 7
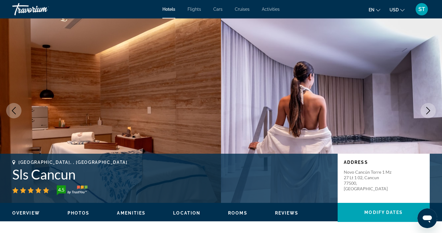
click at [12, 111] on icon "Previous image" at bounding box center [13, 110] width 7 height 7
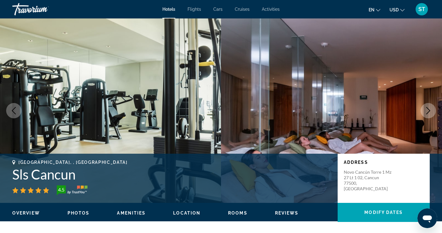
click at [12, 111] on icon "Previous image" at bounding box center [13, 110] width 7 height 7
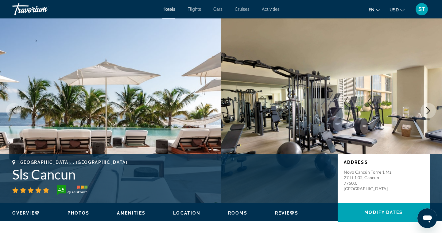
click at [12, 111] on icon "Previous image" at bounding box center [13, 110] width 7 height 7
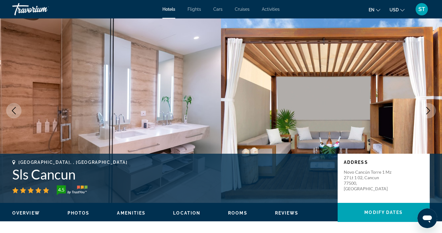
click at [12, 111] on icon "Previous image" at bounding box center [13, 110] width 7 height 7
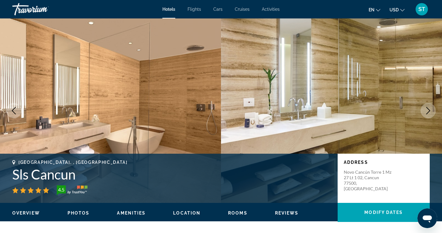
click at [12, 111] on icon "Previous image" at bounding box center [13, 110] width 7 height 7
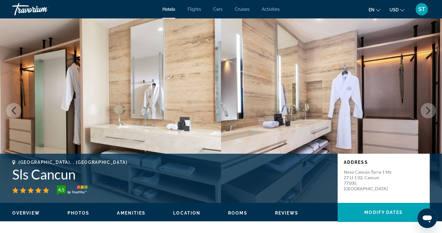
click at [12, 111] on icon "Previous image" at bounding box center [13, 110] width 7 height 7
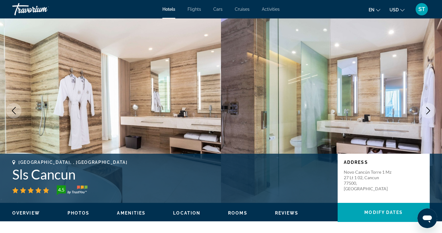
click at [12, 111] on icon "Previous image" at bounding box center [13, 110] width 7 height 7
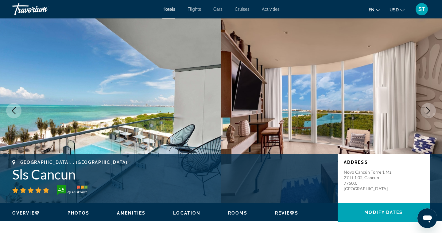
click at [12, 111] on icon "Previous image" at bounding box center [13, 110] width 7 height 7
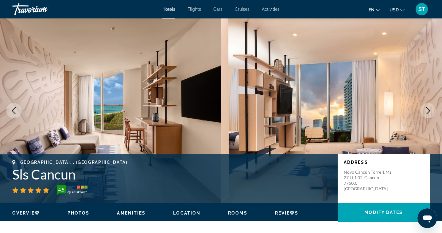
click at [12, 111] on icon "Previous image" at bounding box center [13, 110] width 7 height 7
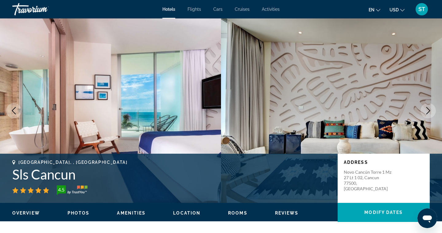
click at [12, 111] on icon "Previous image" at bounding box center [13, 110] width 7 height 7
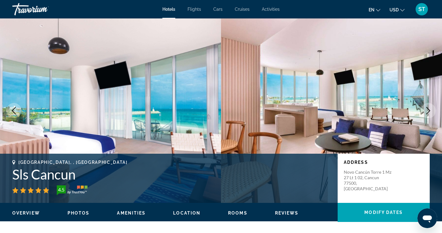
click at [12, 111] on icon "Previous image" at bounding box center [13, 110] width 7 height 7
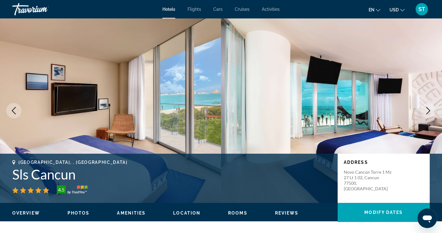
click at [12, 111] on icon "Previous image" at bounding box center [13, 110] width 7 height 7
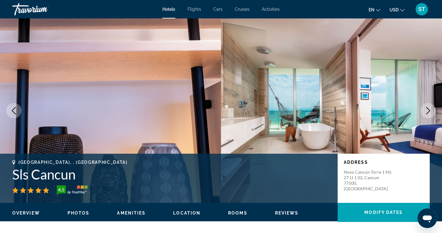
click at [12, 111] on icon "Previous image" at bounding box center [13, 110] width 7 height 7
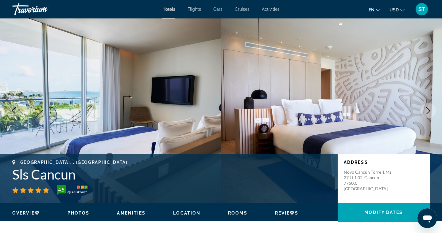
click at [12, 111] on icon "Previous image" at bounding box center [13, 110] width 7 height 7
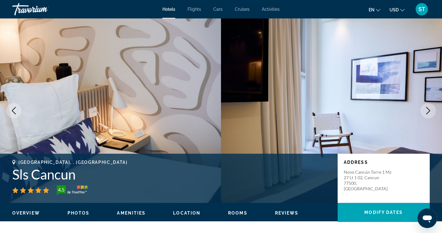
click at [12, 111] on icon "Previous image" at bounding box center [13, 110] width 7 height 7
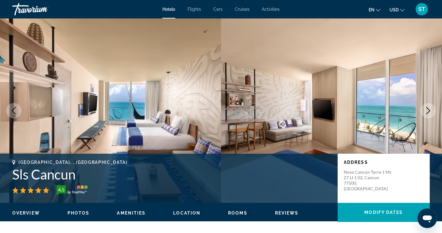
click at [12, 111] on icon "Previous image" at bounding box center [13, 110] width 7 height 7
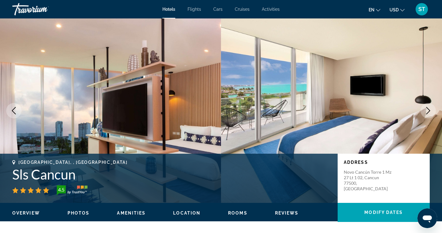
click at [12, 111] on icon "Previous image" at bounding box center [13, 110] width 7 height 7
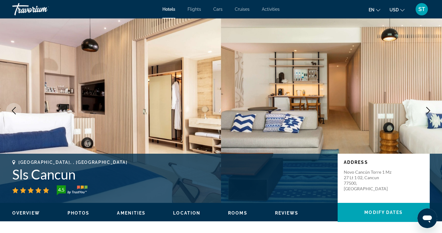
click at [12, 111] on icon "Previous image" at bounding box center [13, 110] width 7 height 7
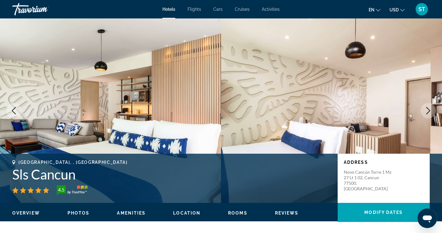
click at [12, 111] on icon "Previous image" at bounding box center [13, 110] width 7 height 7
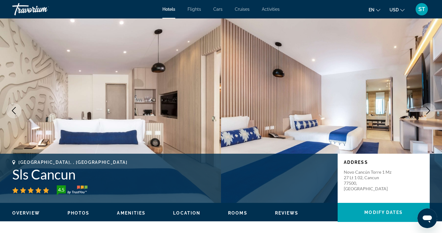
click at [12, 111] on icon "Previous image" at bounding box center [13, 110] width 7 height 7
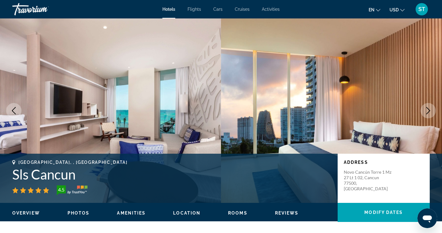
click at [12, 111] on icon "Previous image" at bounding box center [13, 110] width 7 height 7
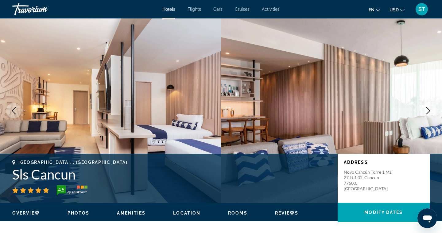
click at [12, 111] on icon "Previous image" at bounding box center [13, 110] width 7 height 7
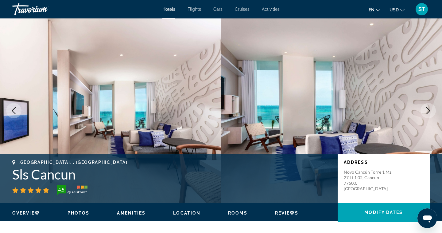
click at [12, 111] on icon "Previous image" at bounding box center [13, 110] width 7 height 7
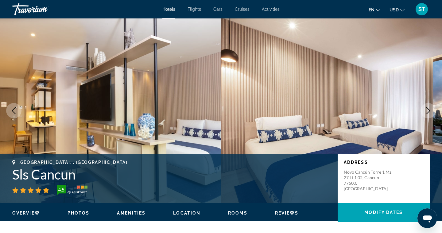
click at [12, 111] on icon "Previous image" at bounding box center [13, 110] width 7 height 7
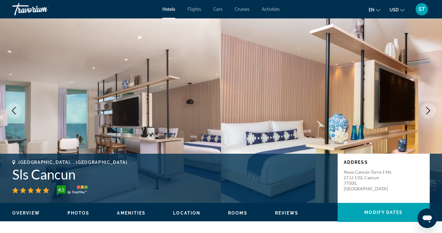
click at [12, 111] on icon "Previous image" at bounding box center [13, 110] width 7 height 7
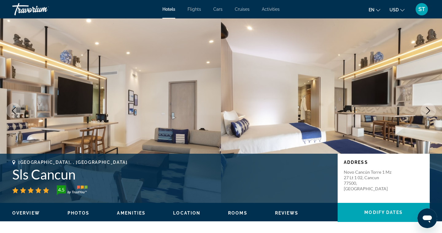
click at [12, 111] on icon "Previous image" at bounding box center [13, 110] width 7 height 7
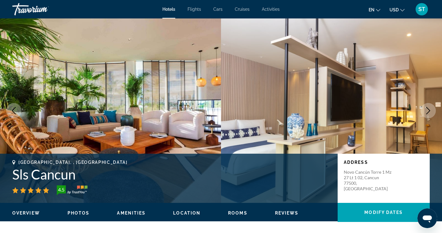
click at [12, 111] on icon "Previous image" at bounding box center [13, 110] width 7 height 7
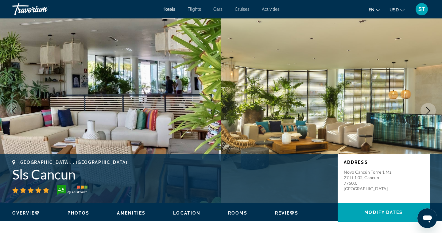
click at [12, 111] on icon "Previous image" at bounding box center [13, 110] width 7 height 7
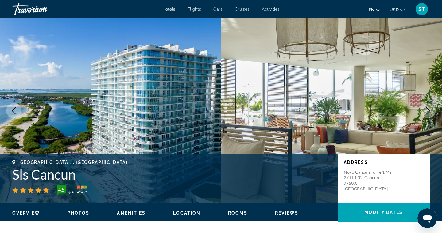
click at [12, 111] on icon "Previous image" at bounding box center [13, 110] width 7 height 7
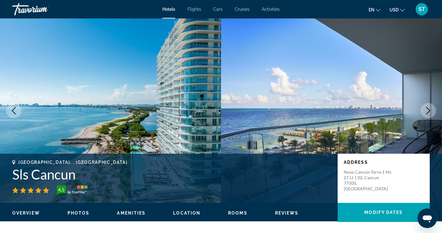
click at [12, 111] on icon "Previous image" at bounding box center [13, 110] width 7 height 7
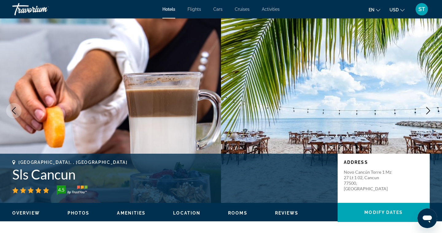
click at [12, 111] on icon "Previous image" at bounding box center [13, 110] width 7 height 7
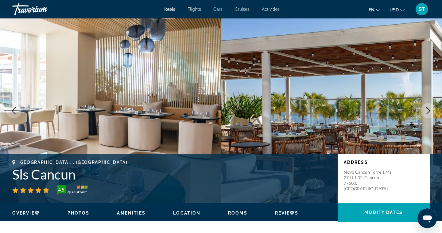
click at [12, 111] on icon "Previous image" at bounding box center [13, 110] width 7 height 7
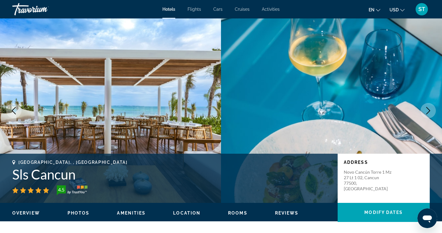
click at [12, 111] on icon "Previous image" at bounding box center [13, 110] width 7 height 7
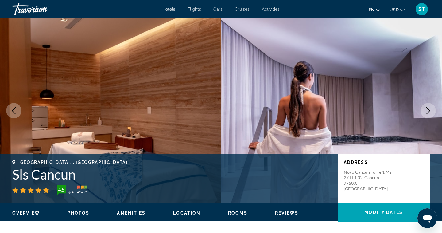
click at [12, 111] on icon "Previous image" at bounding box center [13, 110] width 7 height 7
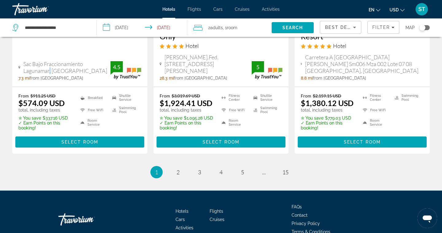
scroll to position [893, 0]
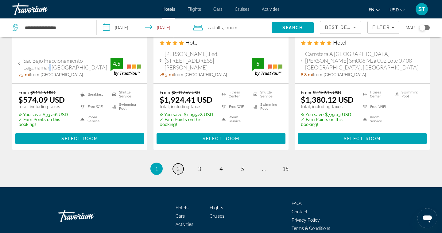
click at [178, 165] on span "2" at bounding box center [177, 168] width 3 height 7
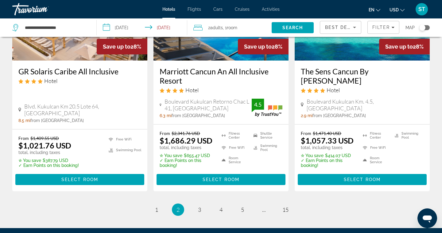
scroll to position [824, 0]
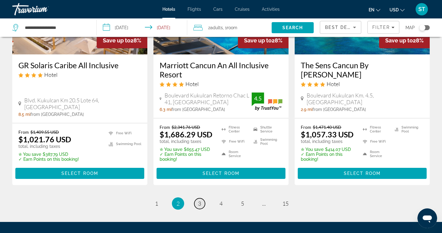
click at [200, 203] on span "3" at bounding box center [199, 203] width 3 height 7
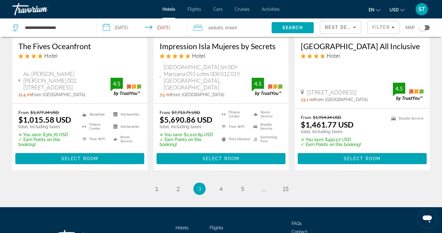
scroll to position [849, 0]
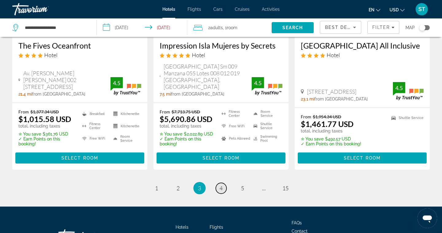
click at [223, 193] on link "page 4" at bounding box center [221, 188] width 11 height 11
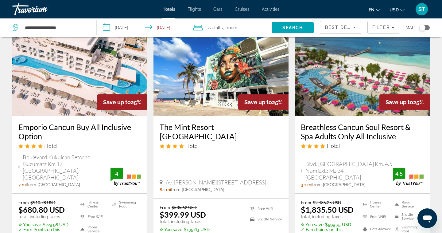
scroll to position [40, 0]
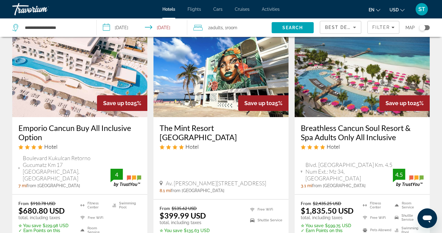
click at [343, 126] on h3 "Breathless Cancun Soul Resort & Spa Adults Only All Inclusive" at bounding box center [362, 132] width 123 height 18
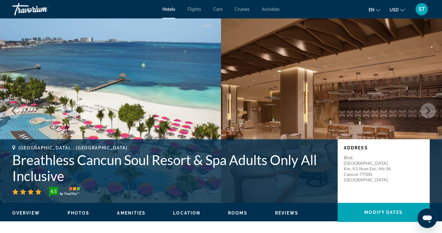
click at [430, 110] on icon "Next image" at bounding box center [427, 110] width 7 height 7
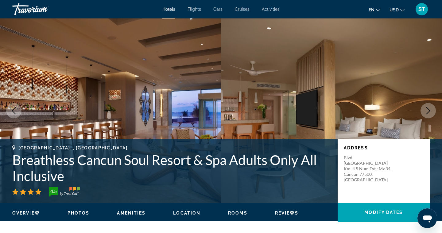
click at [430, 110] on icon "Next image" at bounding box center [427, 110] width 7 height 7
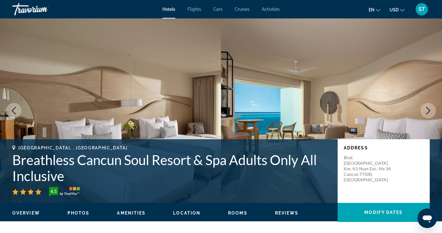
click at [427, 113] on icon "Next image" at bounding box center [428, 110] width 4 height 7
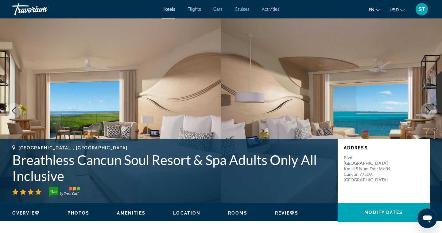
click at [427, 113] on icon "Next image" at bounding box center [428, 110] width 4 height 7
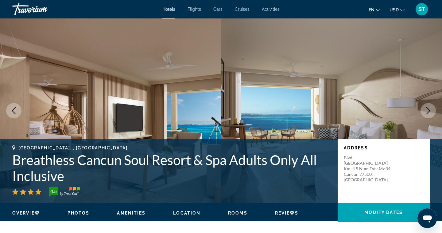
click at [427, 113] on icon "Next image" at bounding box center [428, 110] width 4 height 7
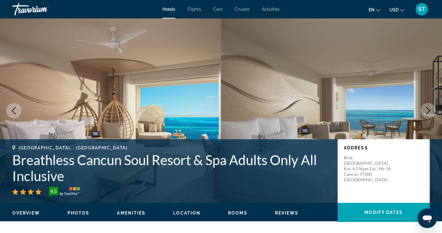
click at [427, 113] on icon "Next image" at bounding box center [428, 110] width 4 height 7
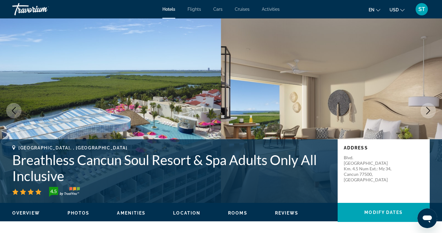
click at [427, 113] on icon "Next image" at bounding box center [428, 110] width 4 height 7
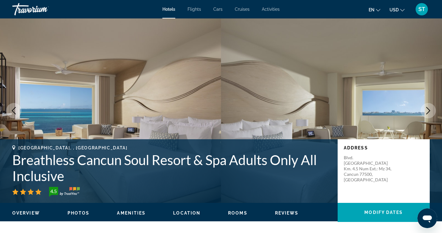
click at [427, 113] on icon "Next image" at bounding box center [428, 110] width 4 height 7
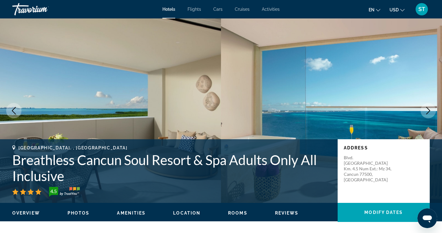
click at [427, 113] on icon "Next image" at bounding box center [428, 110] width 4 height 7
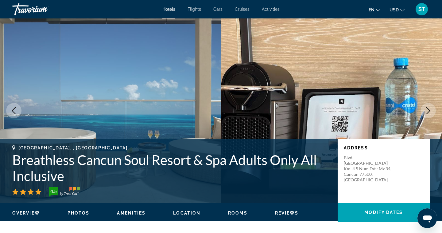
click at [427, 113] on icon "Next image" at bounding box center [428, 110] width 4 height 7
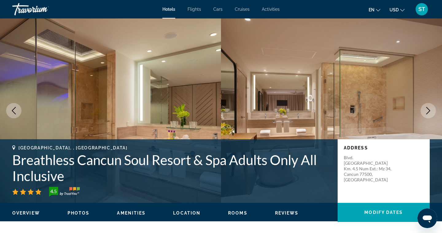
click at [427, 113] on icon "Next image" at bounding box center [428, 110] width 4 height 7
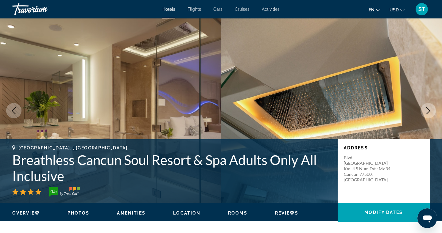
click at [427, 113] on icon "Next image" at bounding box center [428, 110] width 4 height 7
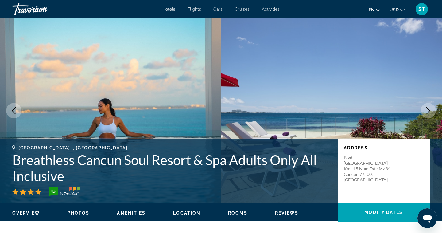
click at [427, 113] on icon "Next image" at bounding box center [428, 110] width 4 height 7
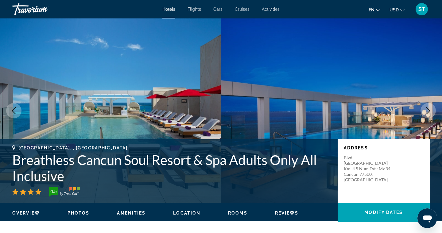
click at [427, 113] on icon "Next image" at bounding box center [428, 110] width 4 height 7
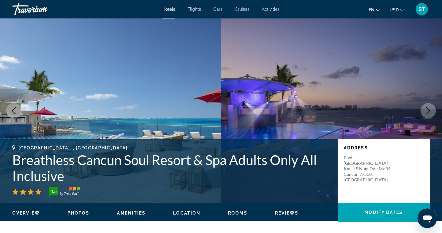
click at [427, 113] on icon "Next image" at bounding box center [428, 110] width 4 height 7
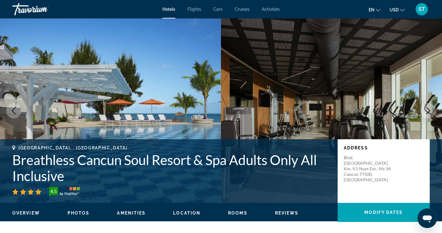
click at [427, 113] on icon "Next image" at bounding box center [428, 110] width 4 height 7
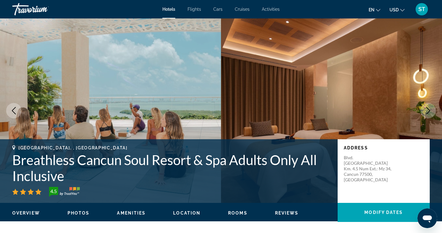
click at [427, 113] on icon "Next image" at bounding box center [428, 110] width 4 height 7
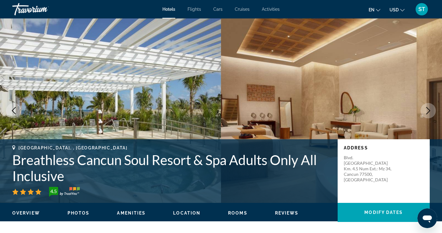
click at [427, 113] on icon "Next image" at bounding box center [428, 110] width 4 height 7
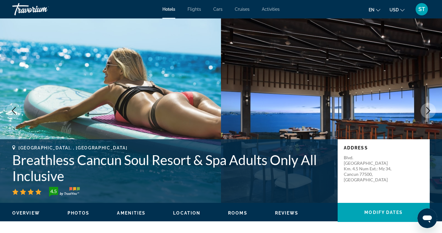
click at [427, 113] on icon "Next image" at bounding box center [428, 110] width 4 height 7
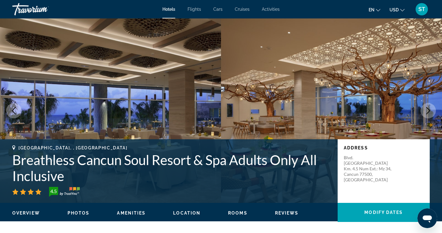
click at [427, 113] on icon "Next image" at bounding box center [428, 110] width 4 height 7
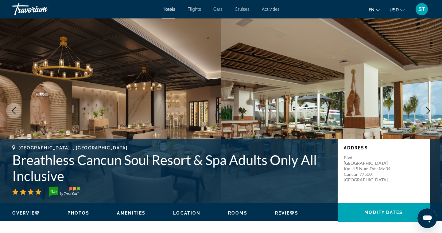
click at [427, 113] on icon "Next image" at bounding box center [428, 110] width 4 height 7
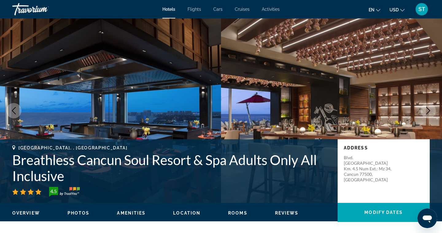
click at [427, 113] on icon "Next image" at bounding box center [428, 110] width 4 height 7
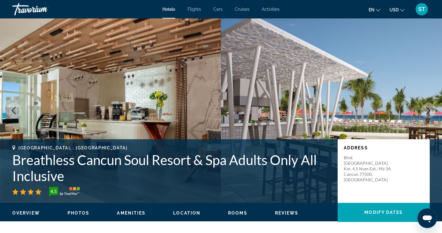
click at [427, 113] on icon "Next image" at bounding box center [428, 110] width 4 height 7
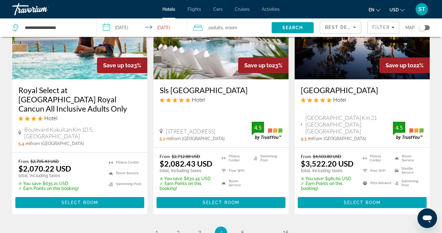
scroll to position [824, 0]
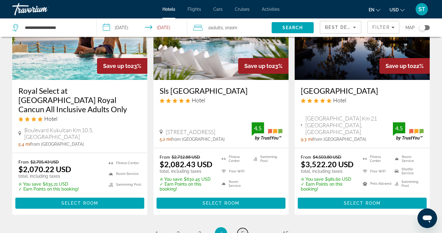
click at [243, 230] on span "5" at bounding box center [242, 233] width 3 height 7
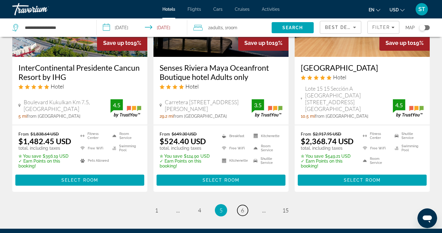
scroll to position [914, 0]
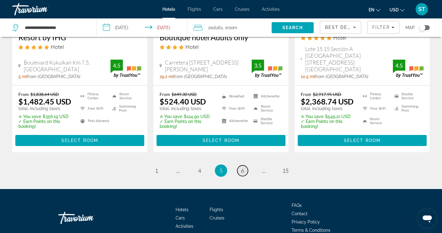
click at [241, 167] on span "6" at bounding box center [242, 170] width 3 height 7
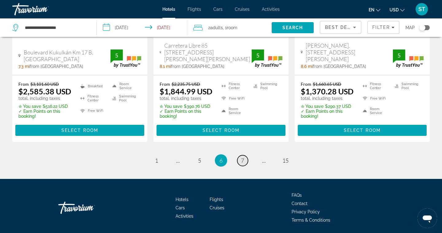
scroll to position [912, 0]
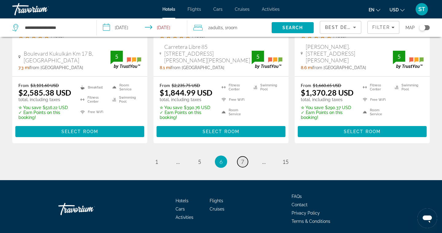
click at [243, 158] on span "7" at bounding box center [242, 161] width 3 height 7
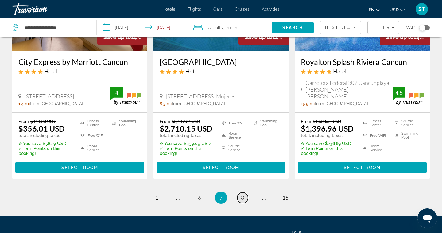
scroll to position [883, 0]
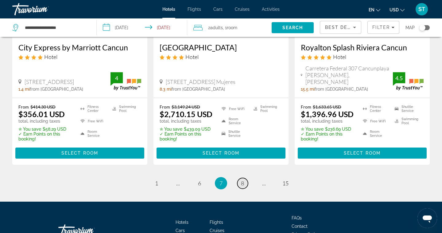
click at [239, 178] on link "page 8" at bounding box center [242, 183] width 11 height 11
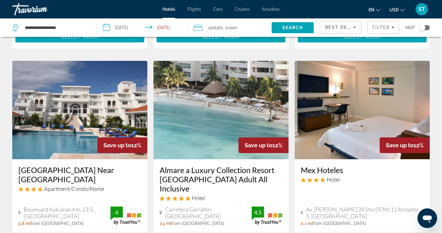
click at [239, 165] on h3 "Almare a Luxury Collection Resort [GEOGRAPHIC_DATA] Adult All Inclusive" at bounding box center [221, 179] width 123 height 28
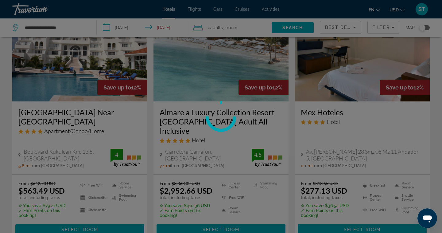
scroll to position [565, 0]
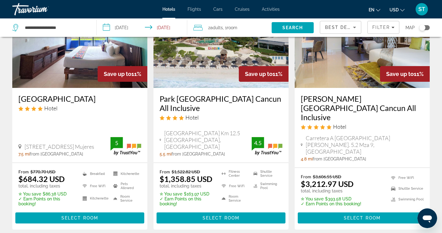
scroll to position [858, 0]
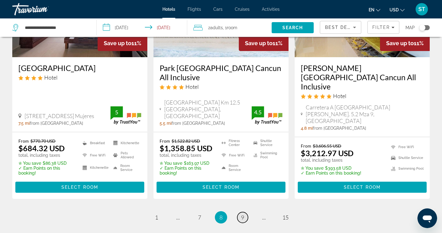
click at [243, 214] on span "9" at bounding box center [242, 217] width 3 height 7
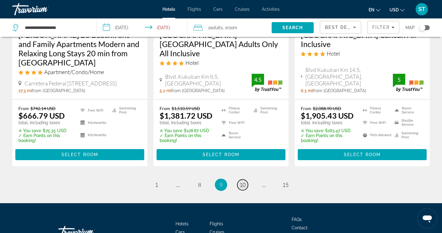
scroll to position [873, 0]
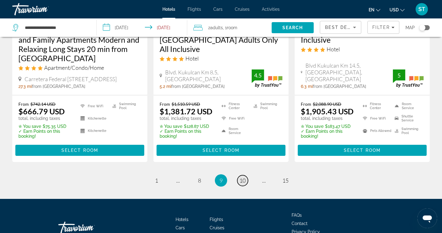
click at [243, 177] on span "10" at bounding box center [242, 180] width 6 height 7
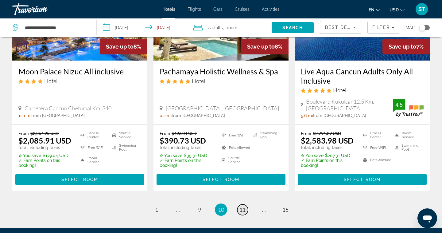
scroll to position [828, 0]
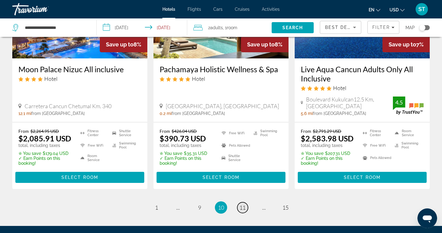
click at [244, 204] on span "11" at bounding box center [242, 207] width 6 height 7
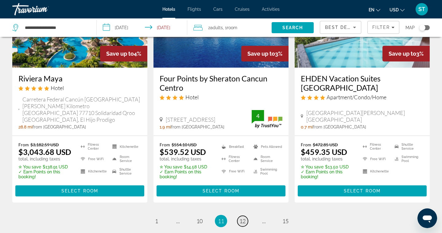
scroll to position [815, 0]
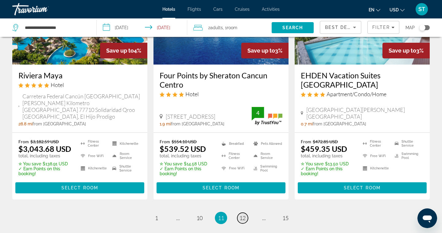
click at [244, 214] on span "12" at bounding box center [242, 217] width 6 height 7
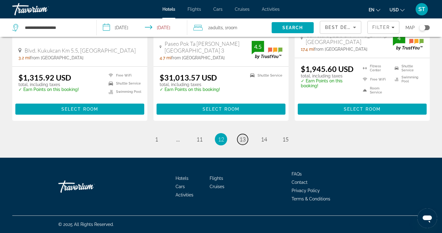
scroll to position [888, 0]
click at [242, 139] on span "13" at bounding box center [242, 139] width 6 height 7
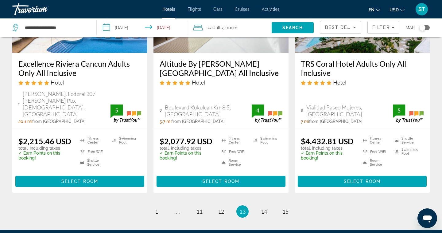
scroll to position [846, 0]
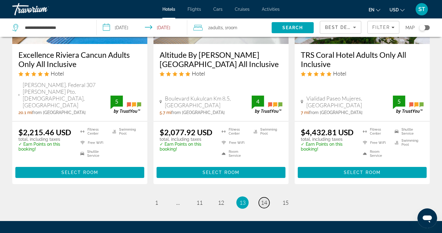
click at [263, 199] on span "14" at bounding box center [264, 202] width 6 height 7
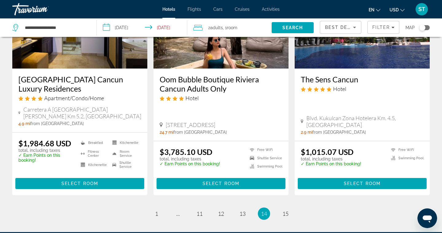
scroll to position [808, 0]
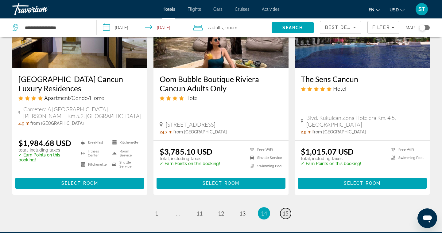
click at [284, 210] on span "15" at bounding box center [285, 213] width 6 height 7
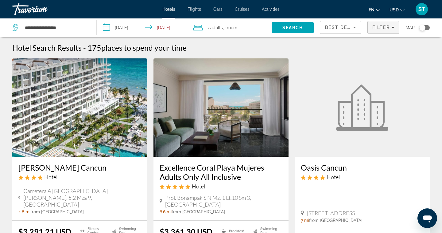
click at [384, 29] on span "Filter" at bounding box center [380, 27] width 17 height 5
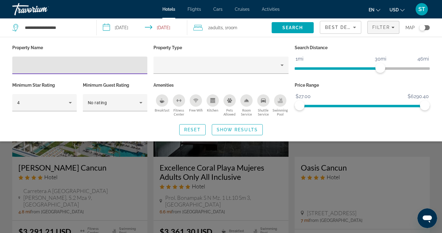
click at [87, 68] on input "Hotel Filters" at bounding box center [79, 65] width 125 height 7
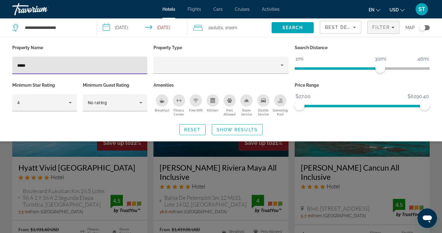
type input "*****"
click at [233, 129] on span "Show Results" at bounding box center [237, 129] width 41 height 5
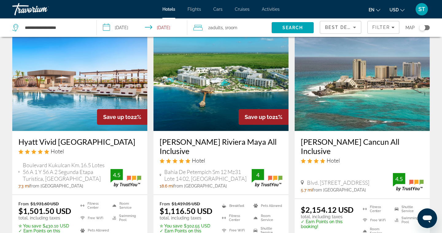
scroll to position [23, 0]
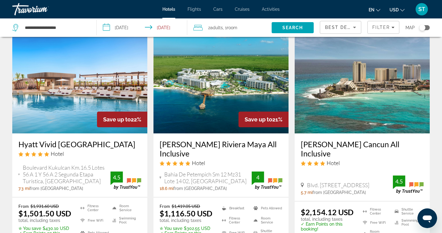
click at [226, 93] on img "Main content" at bounding box center [220, 84] width 135 height 98
